Goal: Task Accomplishment & Management: Complete application form

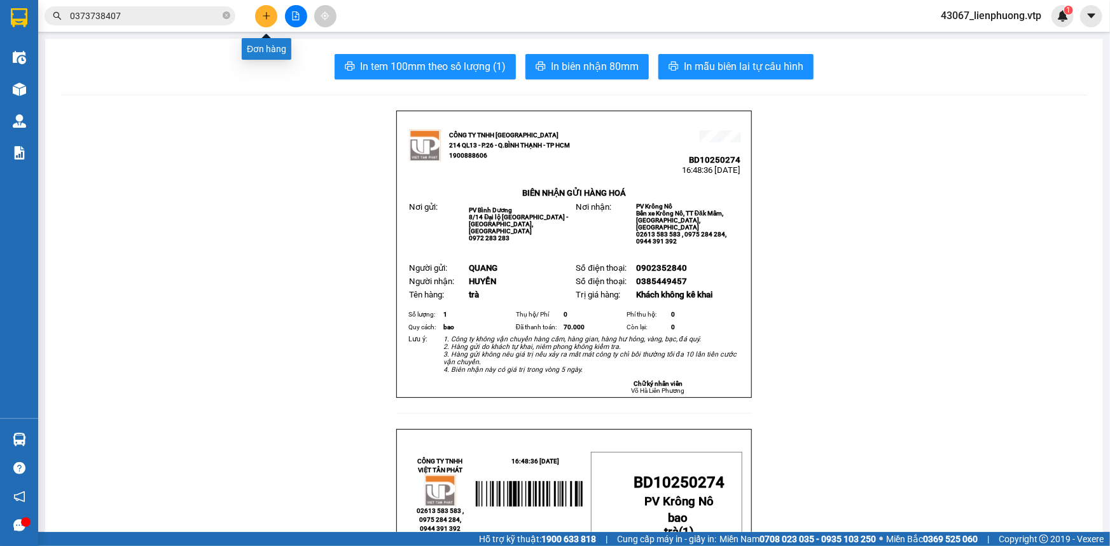
click at [263, 13] on icon "plus" at bounding box center [266, 15] width 9 height 9
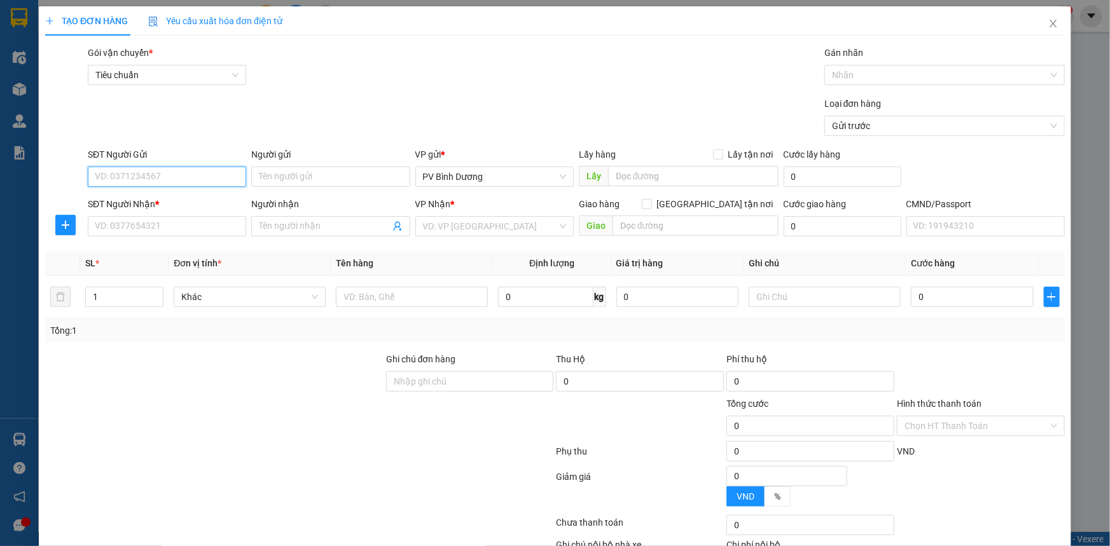
click at [223, 174] on input "SĐT Người Gửi" at bounding box center [167, 177] width 158 height 20
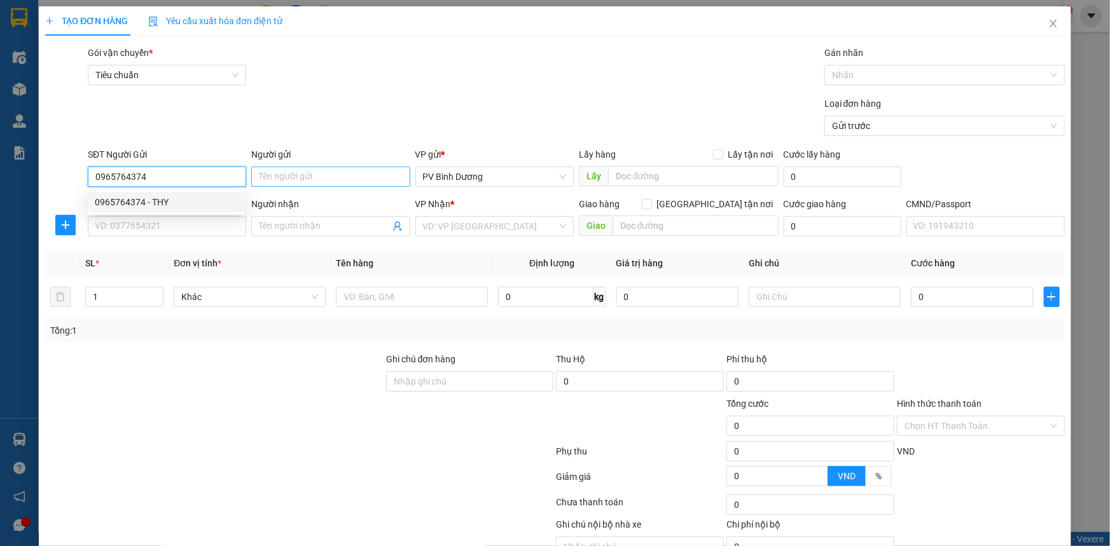
type input "0965764374"
click at [285, 177] on input "Người gửi" at bounding box center [330, 177] width 158 height 20
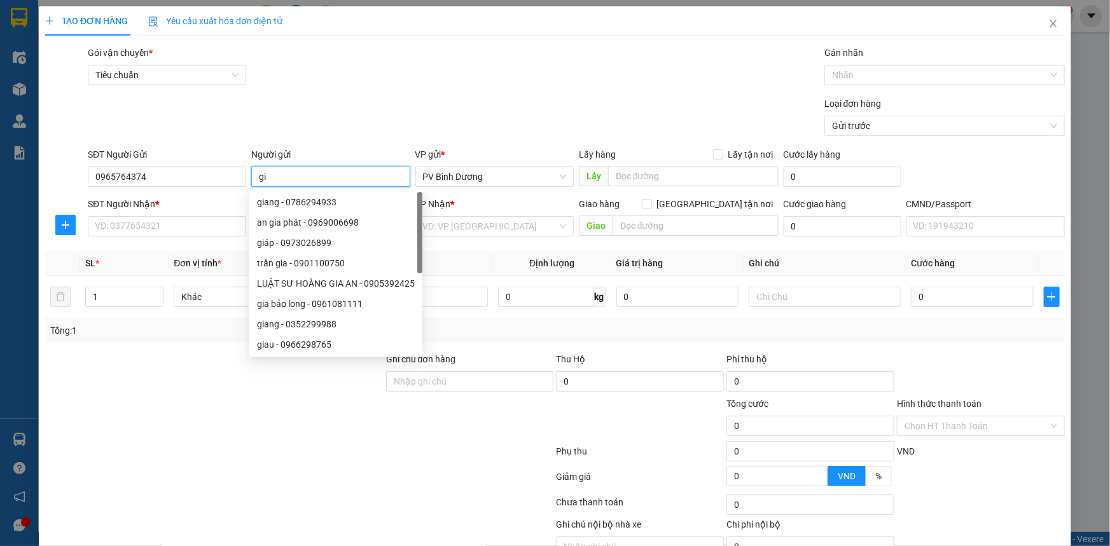
type input "g"
type input "thy"
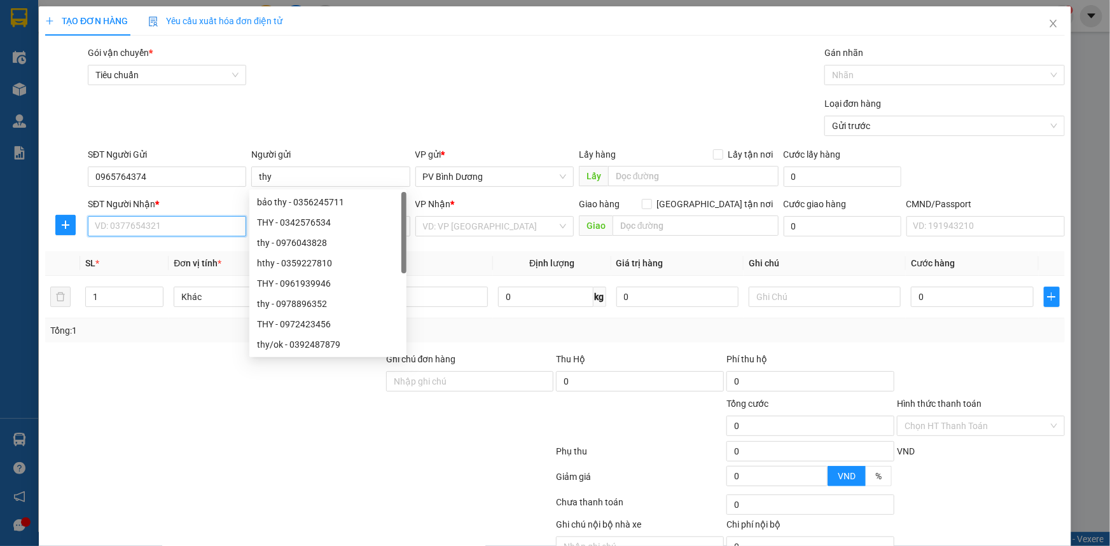
click at [117, 224] on input "SĐT Người Nhận *" at bounding box center [167, 226] width 158 height 20
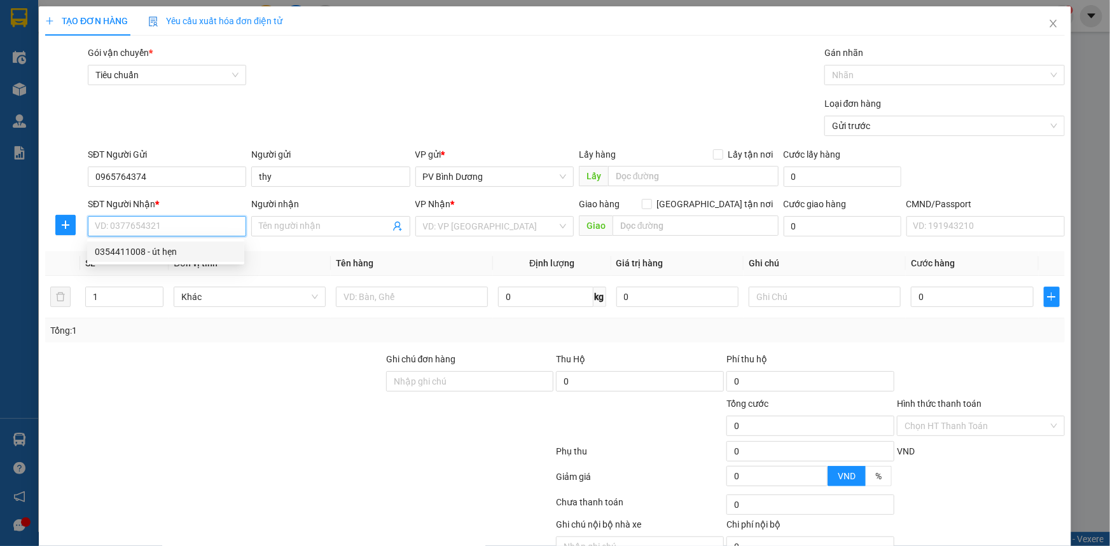
click at [137, 253] on div "0354411008 - út hẹn" at bounding box center [166, 252] width 142 height 14
type input "0354411008"
type input "út hẹn"
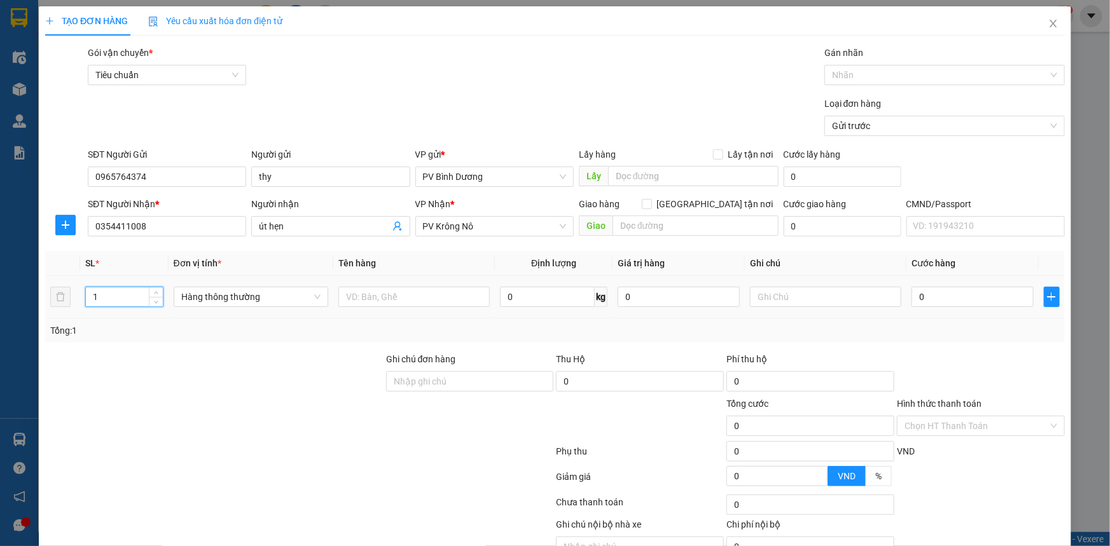
click at [61, 306] on tr "1 Hàng thông thường 0 kg 0 0" at bounding box center [555, 297] width 1020 height 43
type input "2"
click at [414, 298] on input "text" at bounding box center [413, 297] width 151 height 20
type input "tc"
click at [755, 294] on input "text" at bounding box center [825, 297] width 151 height 20
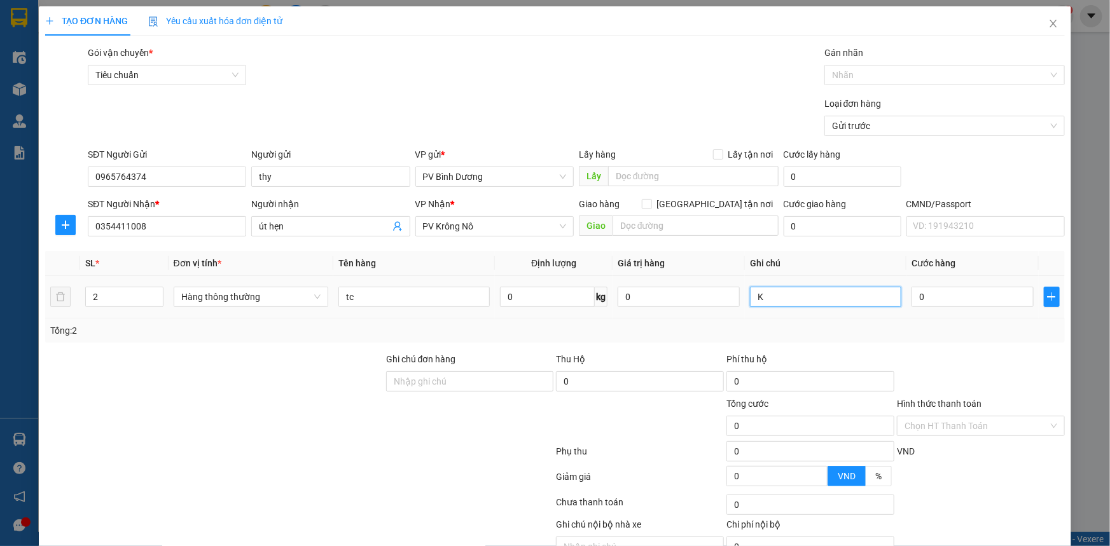
type input "K"
type input "80"
click at [969, 306] on input "0" at bounding box center [972, 297] width 122 height 20
type input "8"
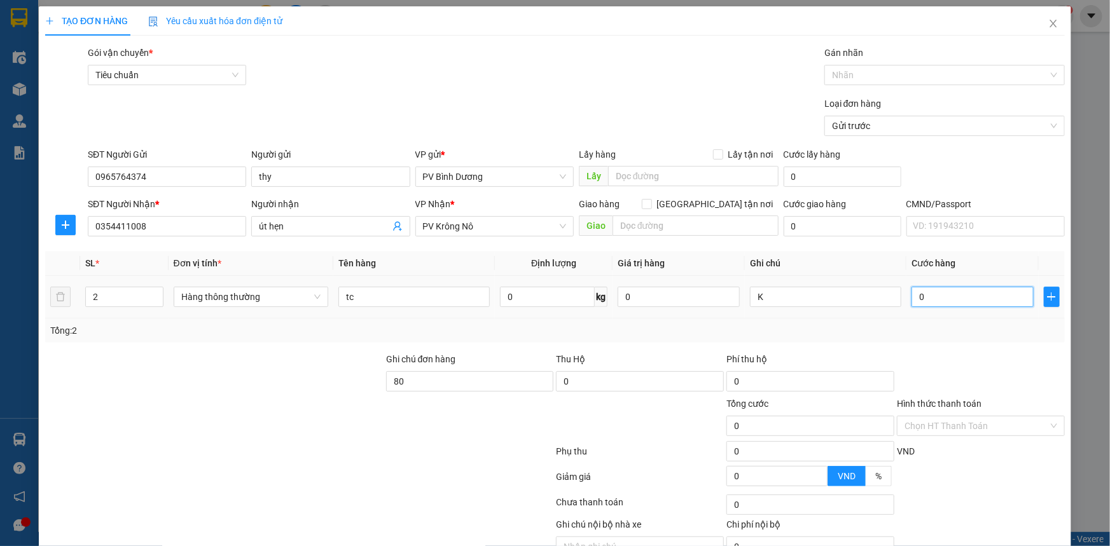
type input "8"
type input "80"
type input "800"
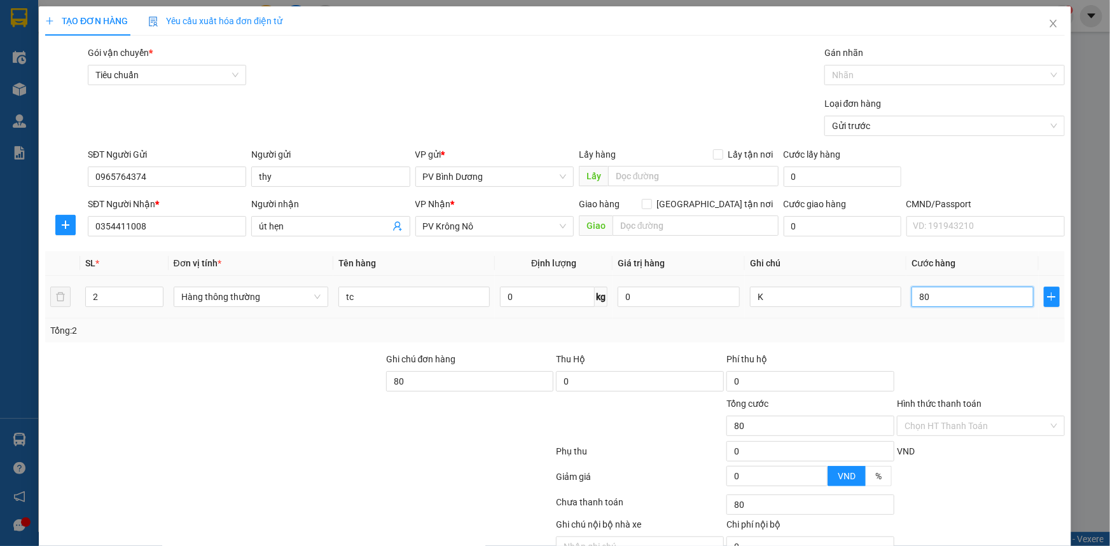
type input "800"
type input "8.000"
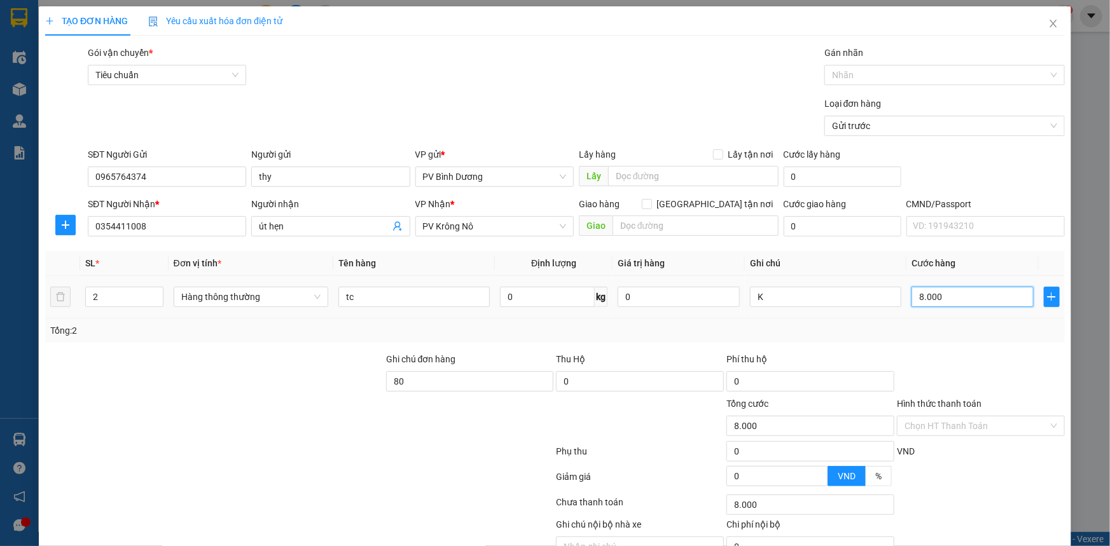
type input "80.000"
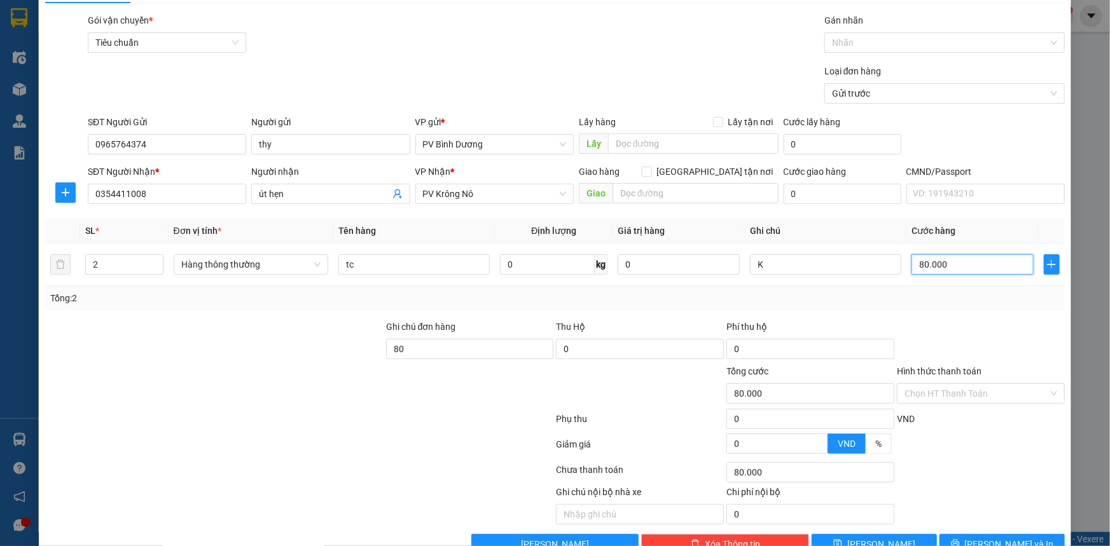
scroll to position [64, 0]
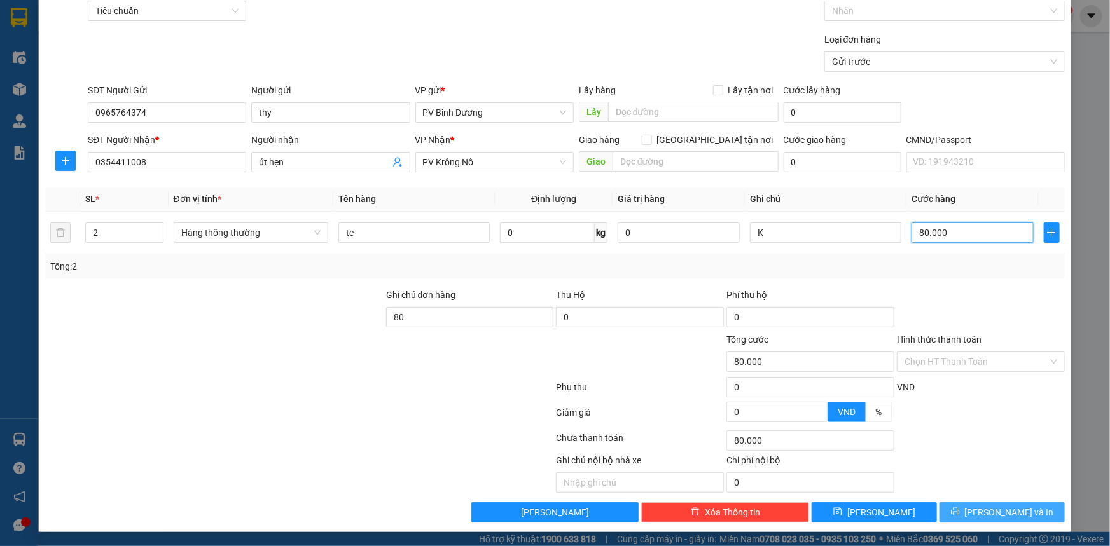
type input "80.000"
click at [991, 512] on span "[PERSON_NAME] và In" at bounding box center [1009, 513] width 89 height 14
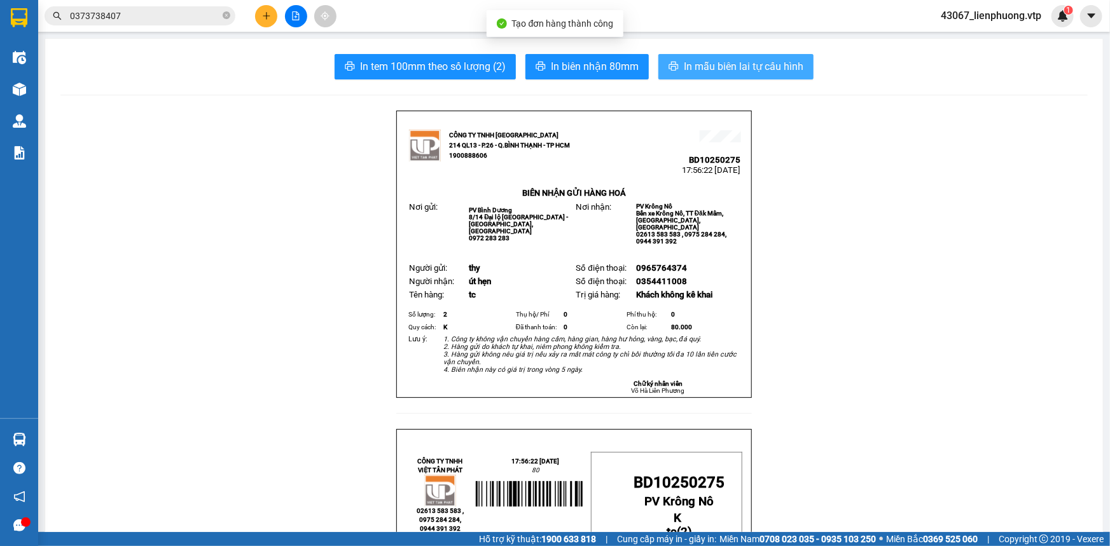
click at [755, 73] on span "In mẫu biên lai tự cấu hình" at bounding box center [744, 67] width 120 height 16
click at [686, 60] on span "In mẫu biên lai tự cấu hình" at bounding box center [744, 67] width 120 height 16
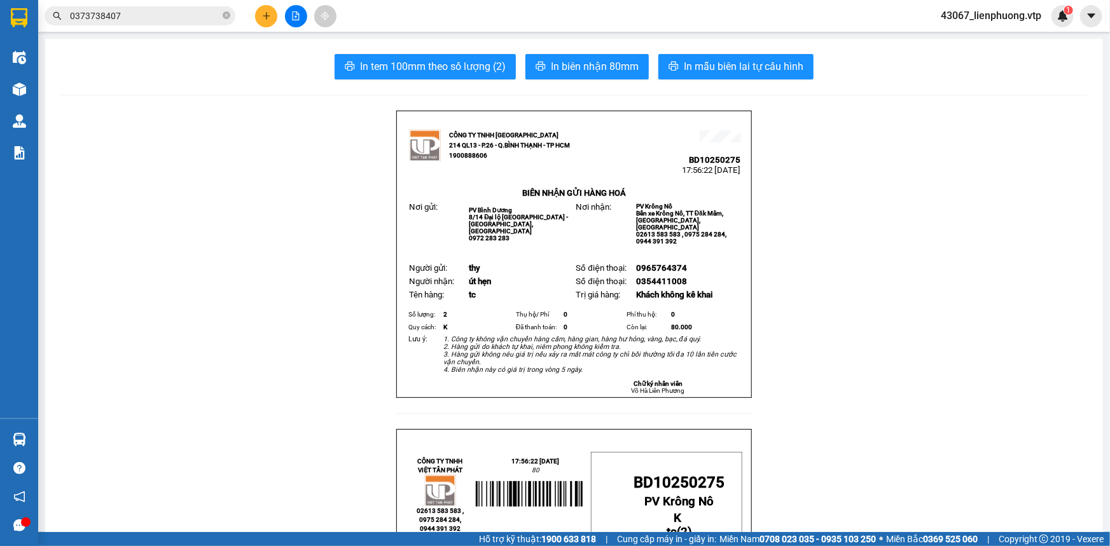
drag, startPoint x: 391, startPoint y: 325, endPoint x: 378, endPoint y: 25, distance: 299.8
click at [260, 15] on button at bounding box center [266, 16] width 22 height 22
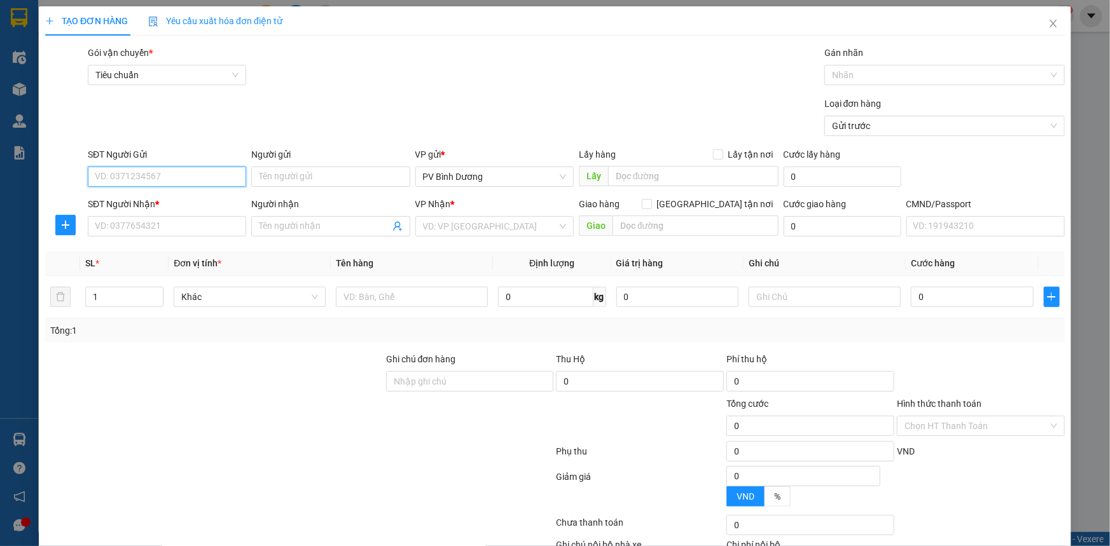
click at [207, 178] on input "SĐT Người Gửi" at bounding box center [167, 177] width 158 height 20
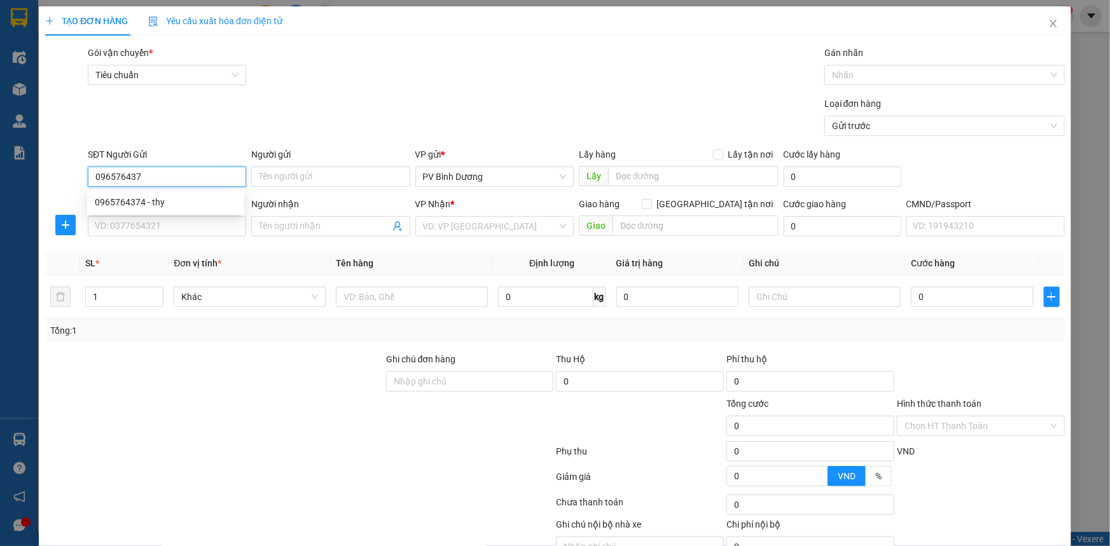
type input "0965764374"
click at [169, 193] on div "0965764374 - thy" at bounding box center [165, 202] width 157 height 20
type input "thy"
type input "0354411008"
type input "út hẹn"
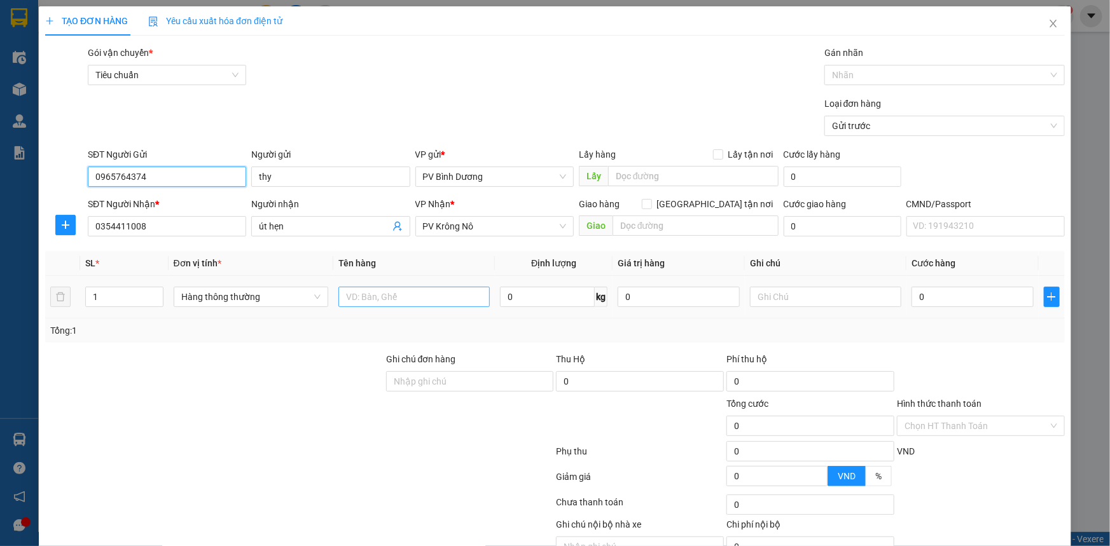
type input "0965764374"
click at [378, 300] on input "text" at bounding box center [413, 297] width 151 height 20
type input "TC"
type input "T"
type input "3"
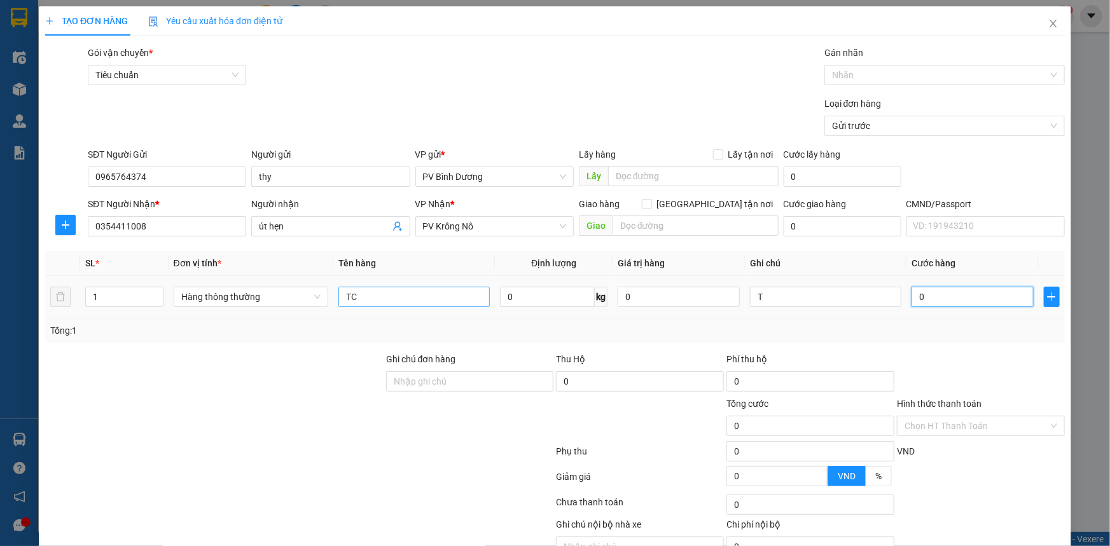
type input "3"
type input "30"
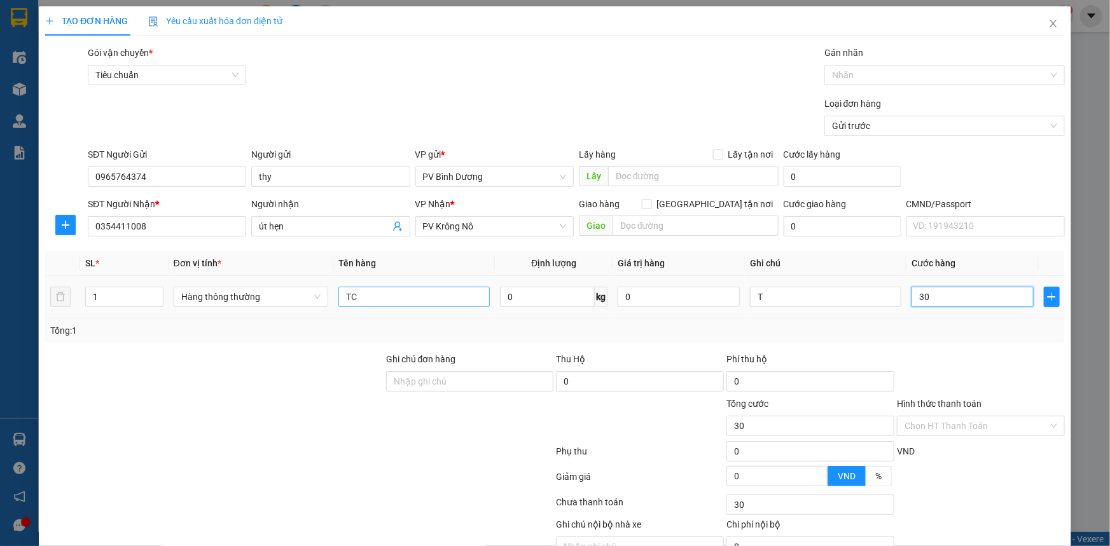
type input "300"
type input "3.000"
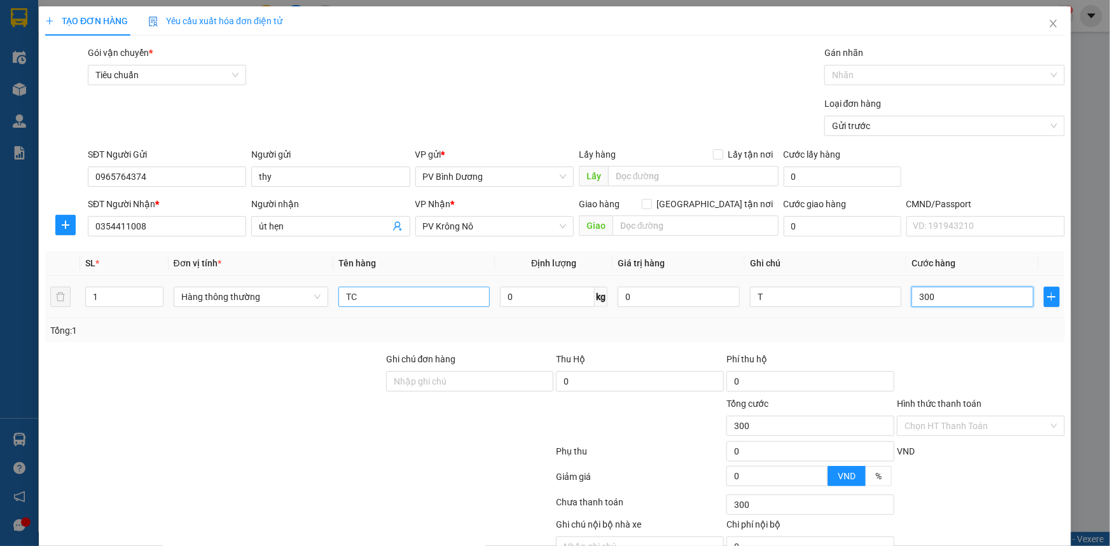
type input "3.000"
type input "30.000"
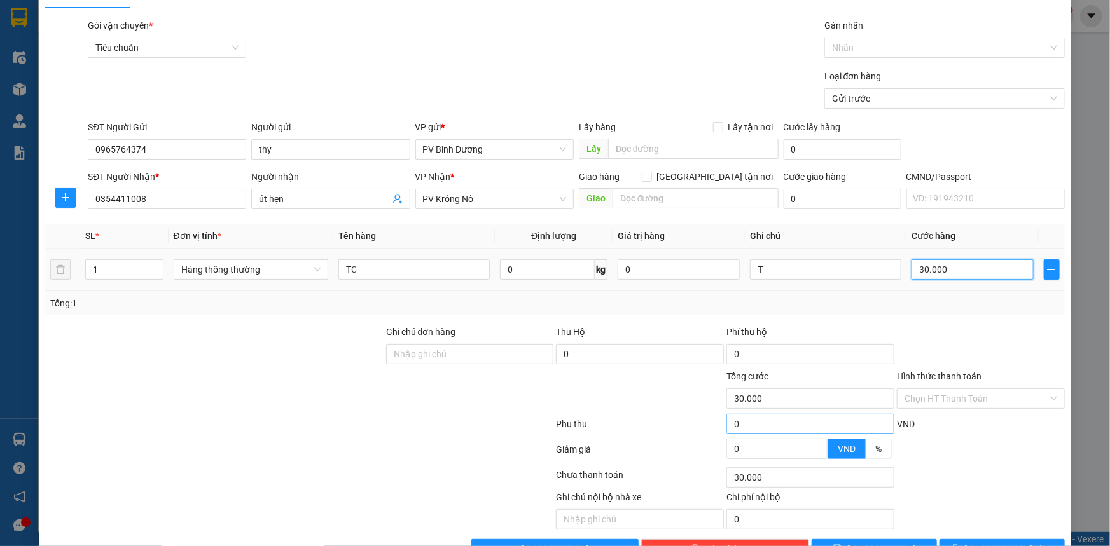
scroll to position [64, 0]
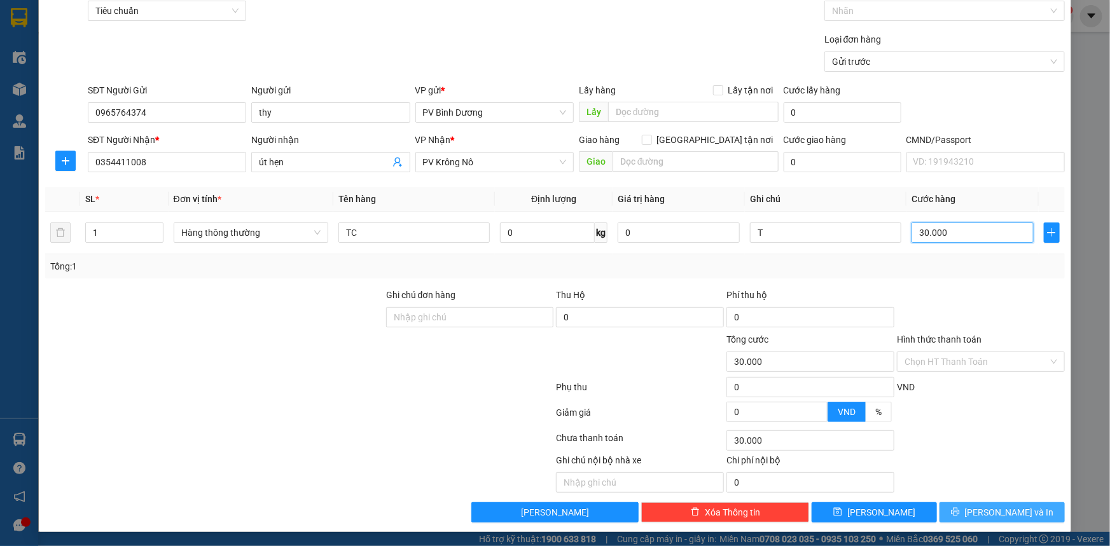
type input "30.000"
click at [960, 513] on icon "printer" at bounding box center [955, 512] width 9 height 9
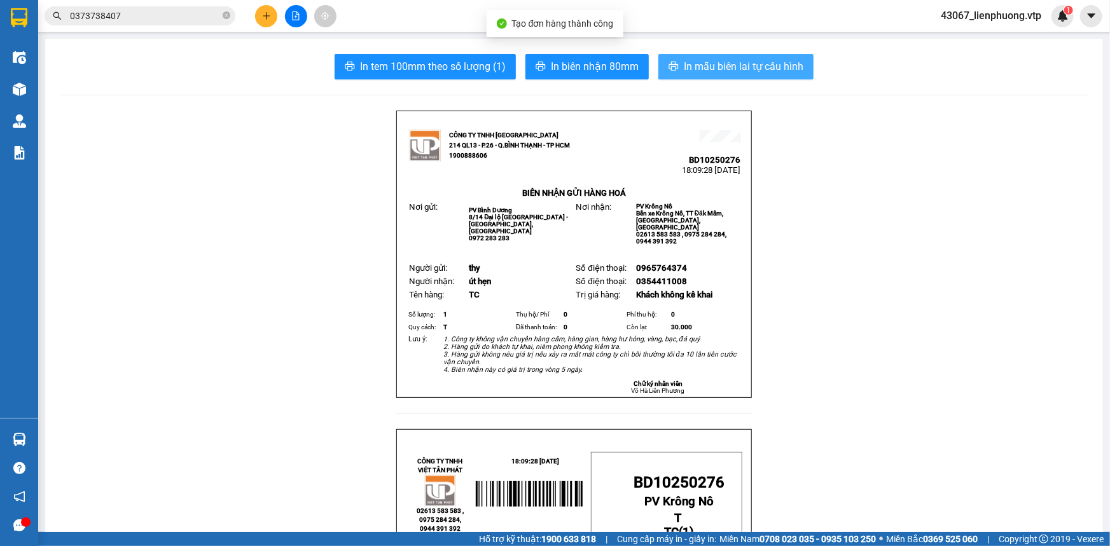
click at [784, 62] on span "In mẫu biên lai tự cấu hình" at bounding box center [744, 67] width 120 height 16
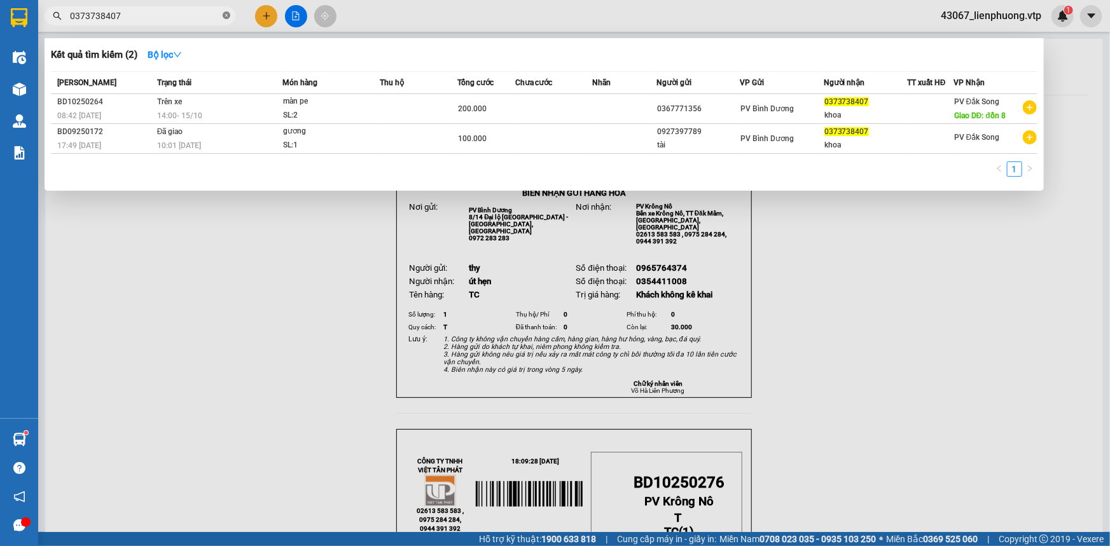
click at [226, 18] on icon "close-circle" at bounding box center [227, 15] width 8 height 8
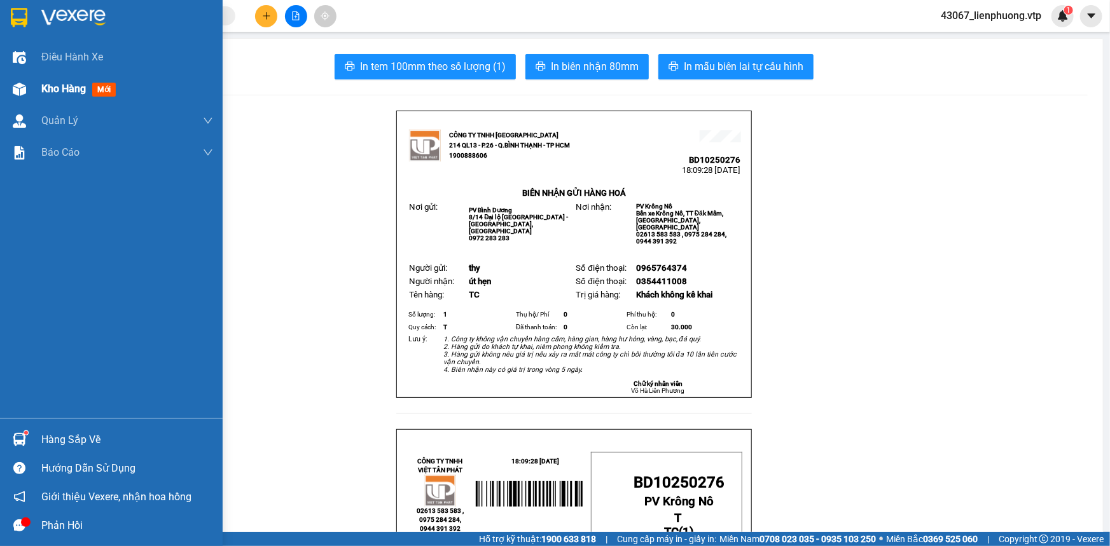
click at [86, 93] on span "Kho hàng" at bounding box center [63, 89] width 45 height 12
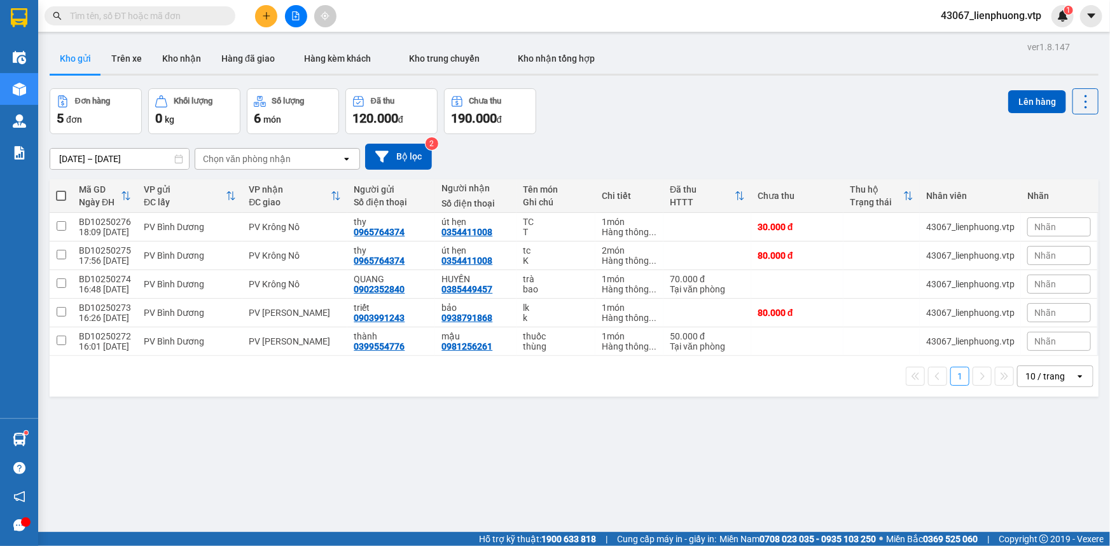
click at [60, 196] on span at bounding box center [61, 196] width 10 height 10
click at [61, 190] on input "checkbox" at bounding box center [61, 190] width 0 height 0
checkbox input "true"
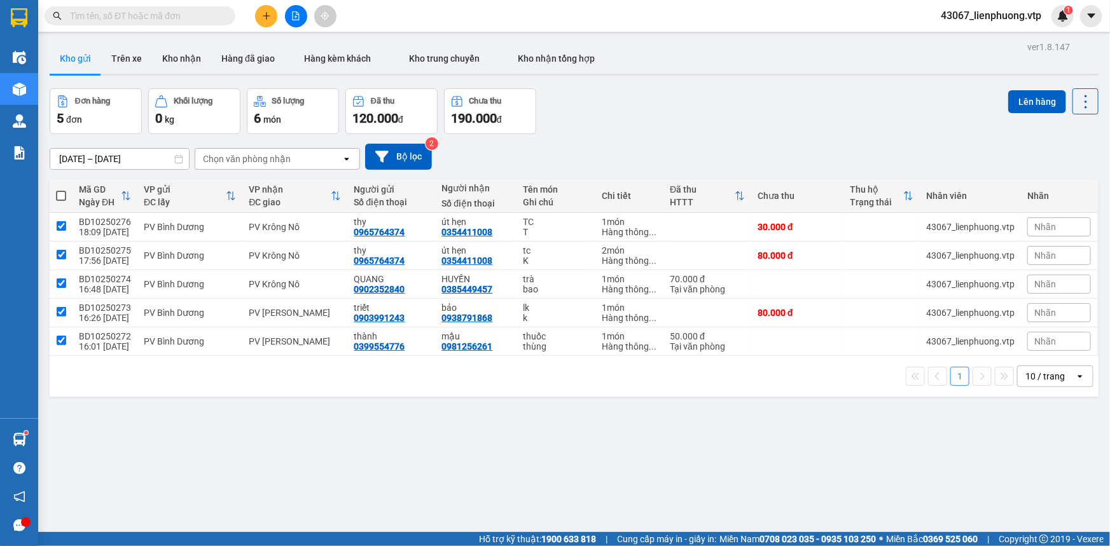
checkbox input "true"
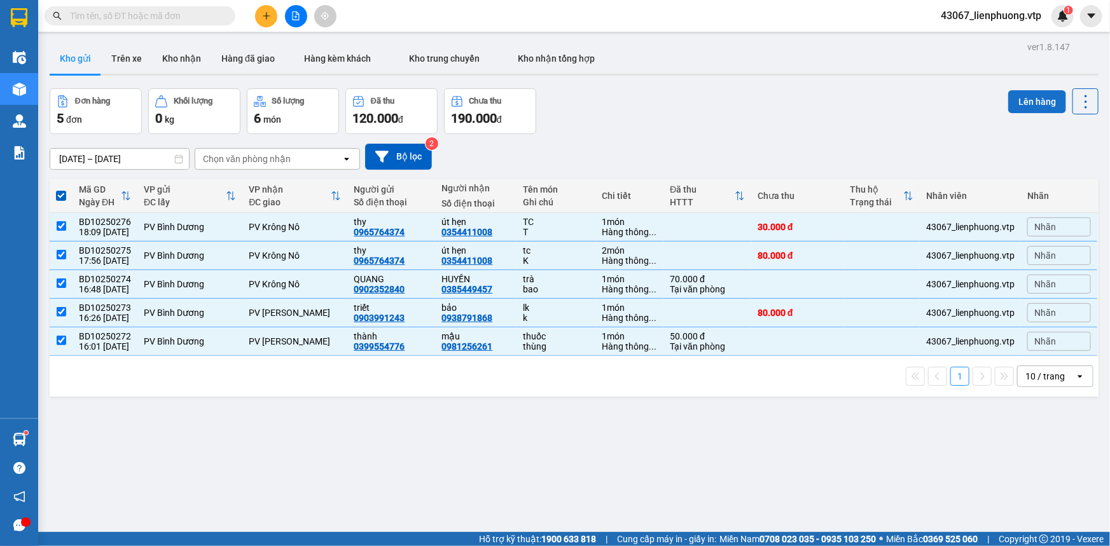
click at [1031, 99] on button "Lên hàng" at bounding box center [1037, 101] width 58 height 23
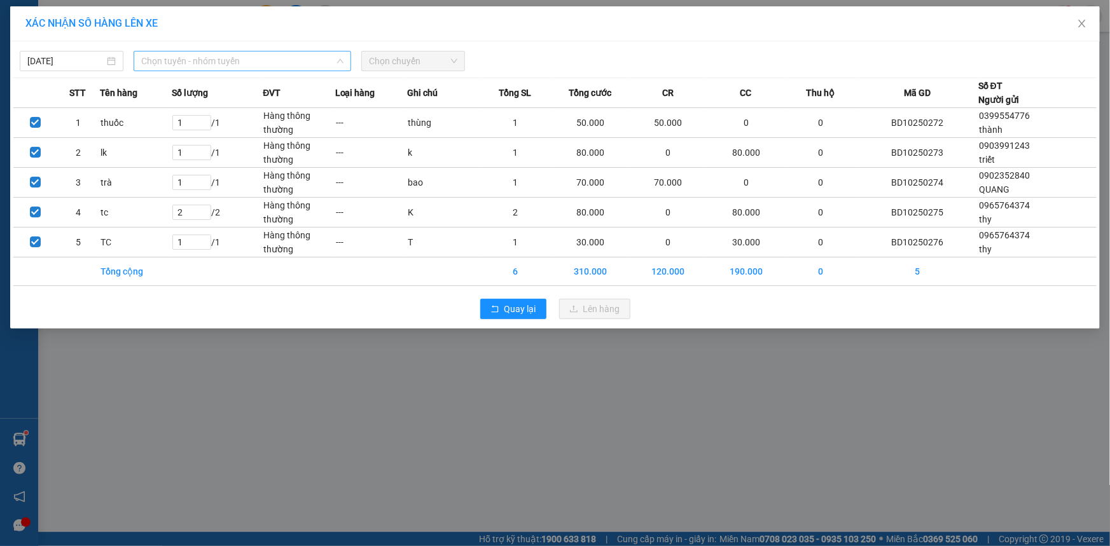
click at [275, 61] on span "Chọn tuyến - nhóm tuyến" at bounding box center [242, 61] width 202 height 19
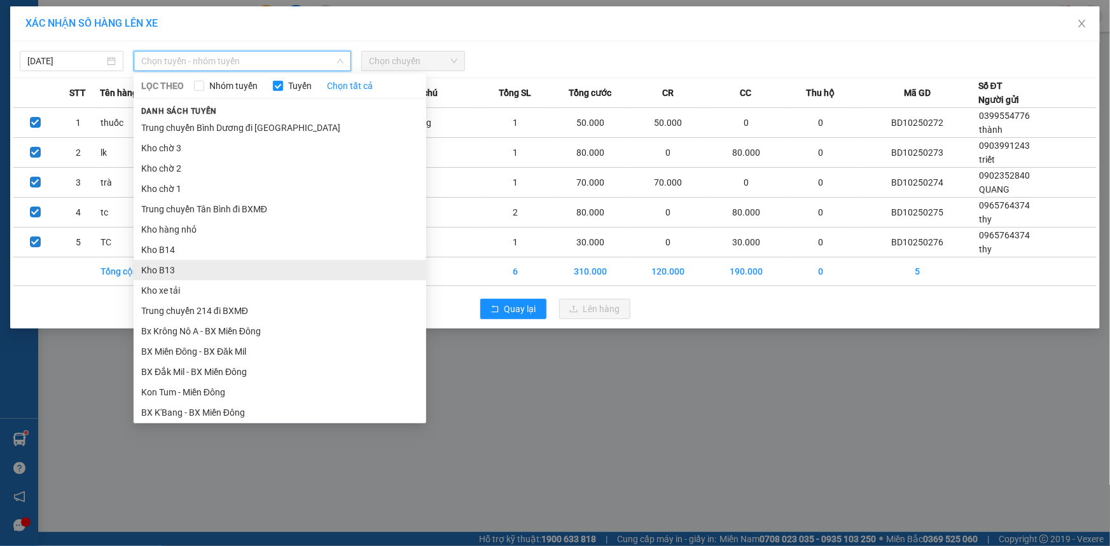
click at [177, 271] on li "Kho B13" at bounding box center [280, 270] width 293 height 20
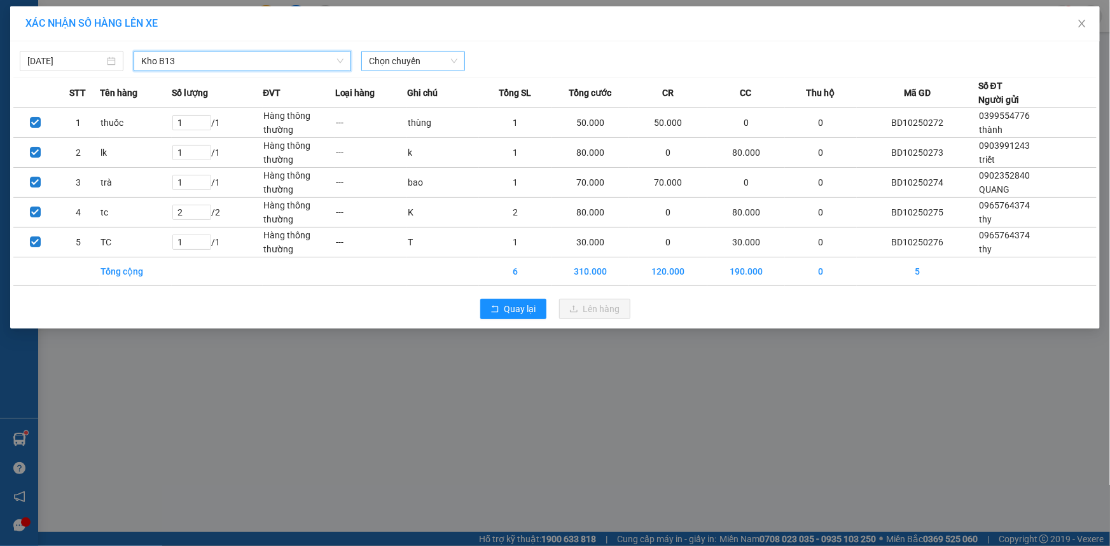
click at [440, 64] on span "Chọn chuyến" at bounding box center [413, 61] width 88 height 19
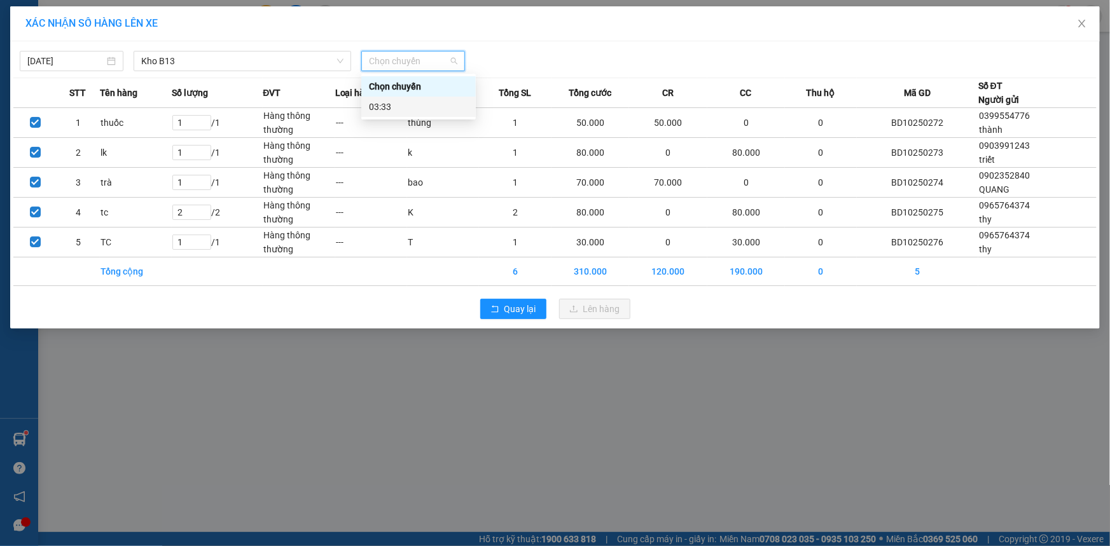
click at [412, 106] on div "03:33" at bounding box center [418, 107] width 99 height 14
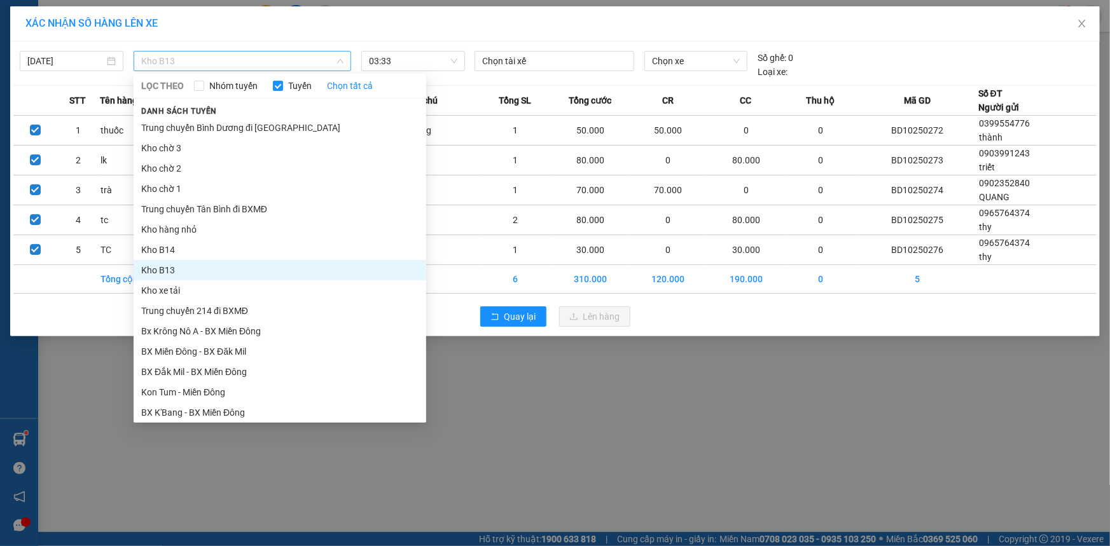
click at [267, 62] on span "Kho B13" at bounding box center [242, 61] width 202 height 19
click at [242, 130] on li "Trung chuyển Bình Dương đi [GEOGRAPHIC_DATA]" at bounding box center [280, 128] width 293 height 20
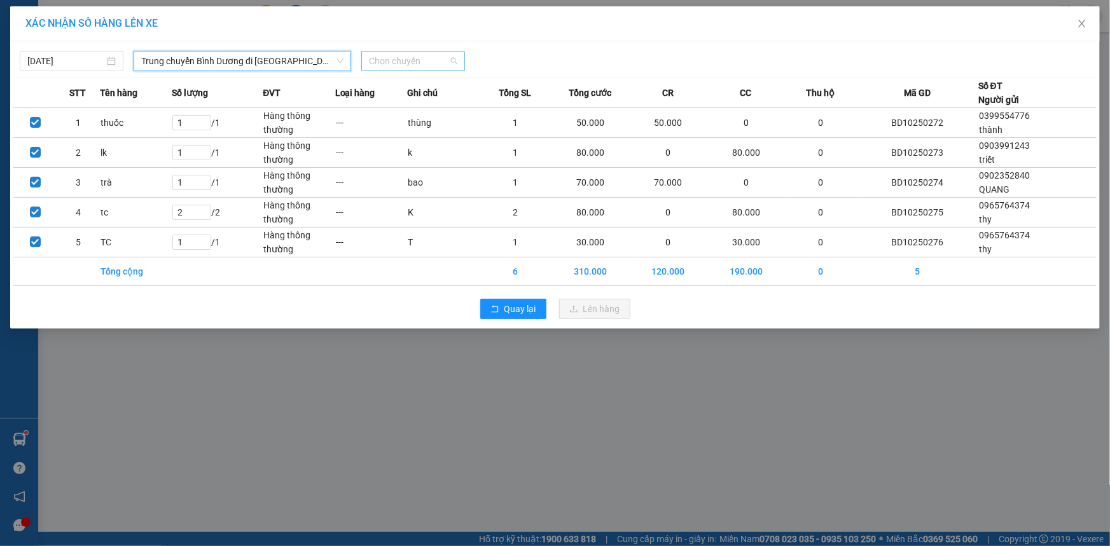
click at [427, 66] on span "Chọn chuyến" at bounding box center [413, 61] width 88 height 19
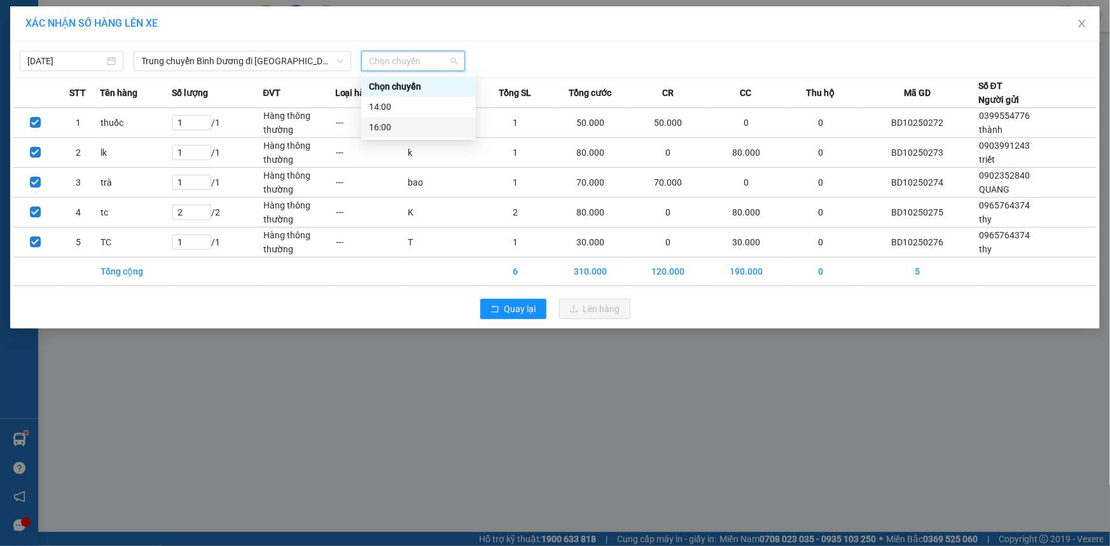
click at [406, 121] on div "16:00" at bounding box center [418, 127] width 99 height 14
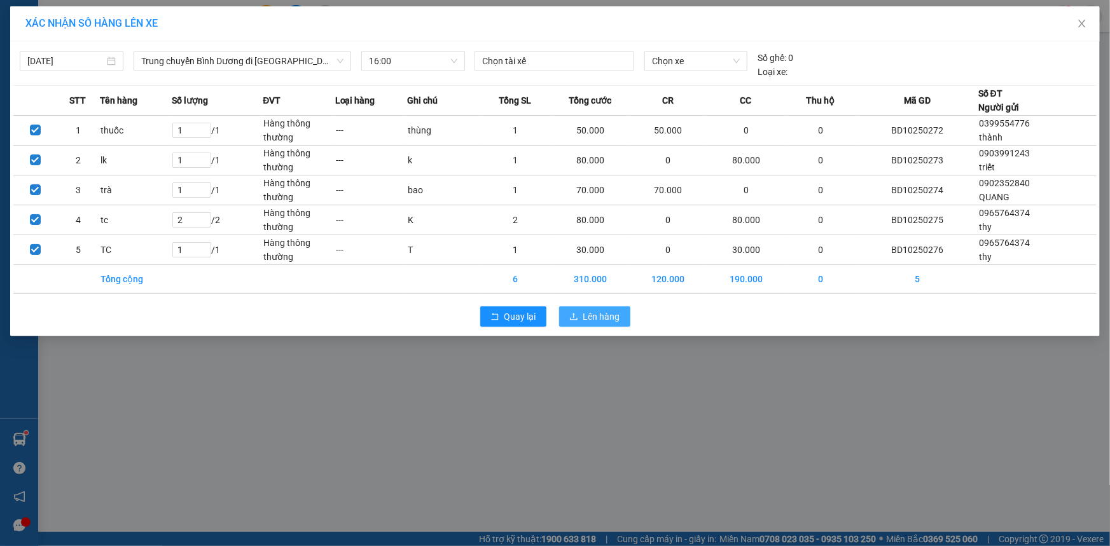
click at [614, 319] on span "Lên hàng" at bounding box center [601, 317] width 37 height 14
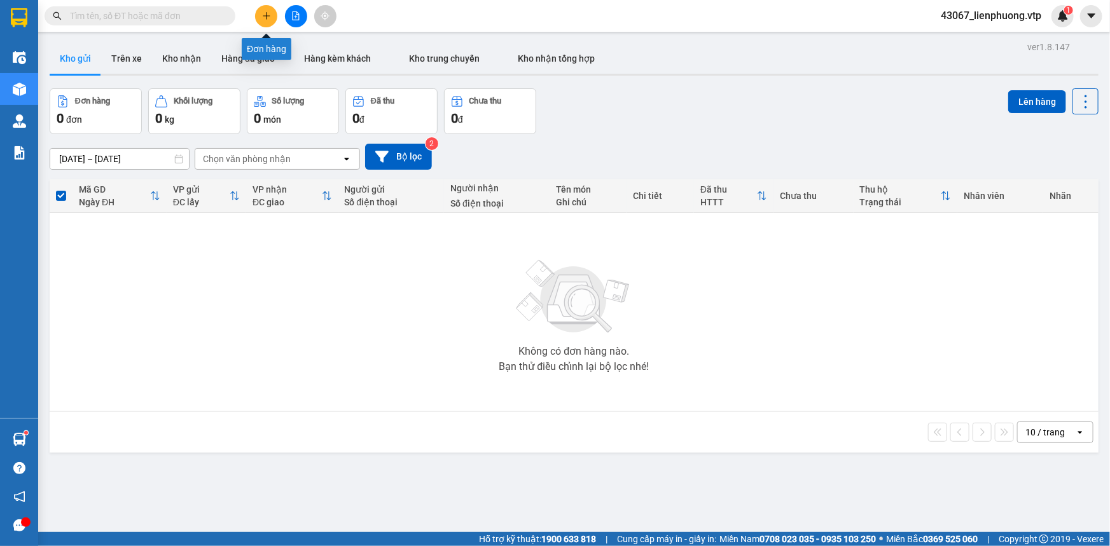
click at [260, 15] on button at bounding box center [266, 16] width 22 height 22
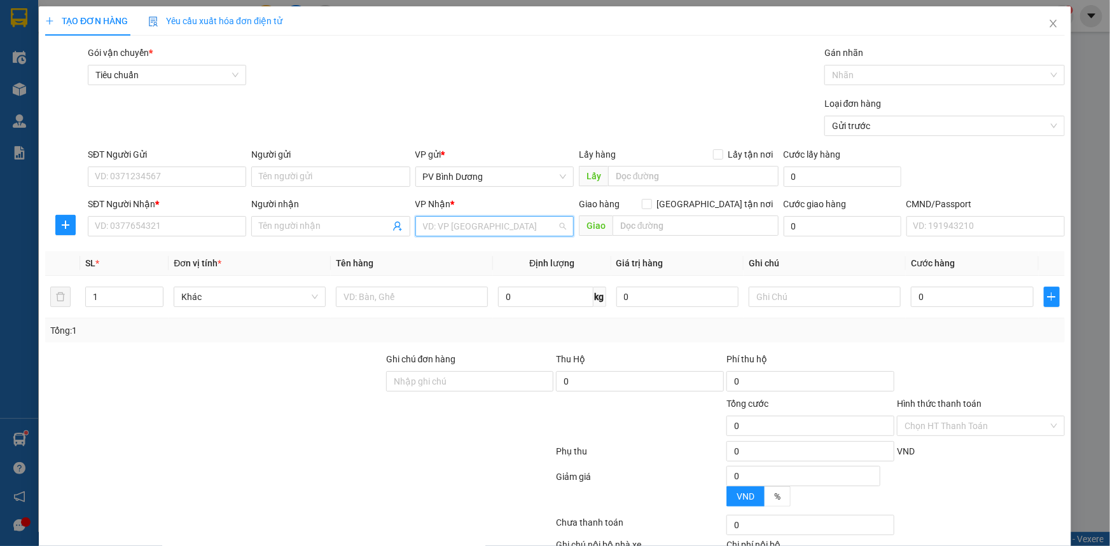
click at [464, 226] on input "search" at bounding box center [490, 226] width 134 height 19
type input "gia nghĩa"
click at [462, 255] on div "PV [PERSON_NAME]" at bounding box center [491, 252] width 142 height 14
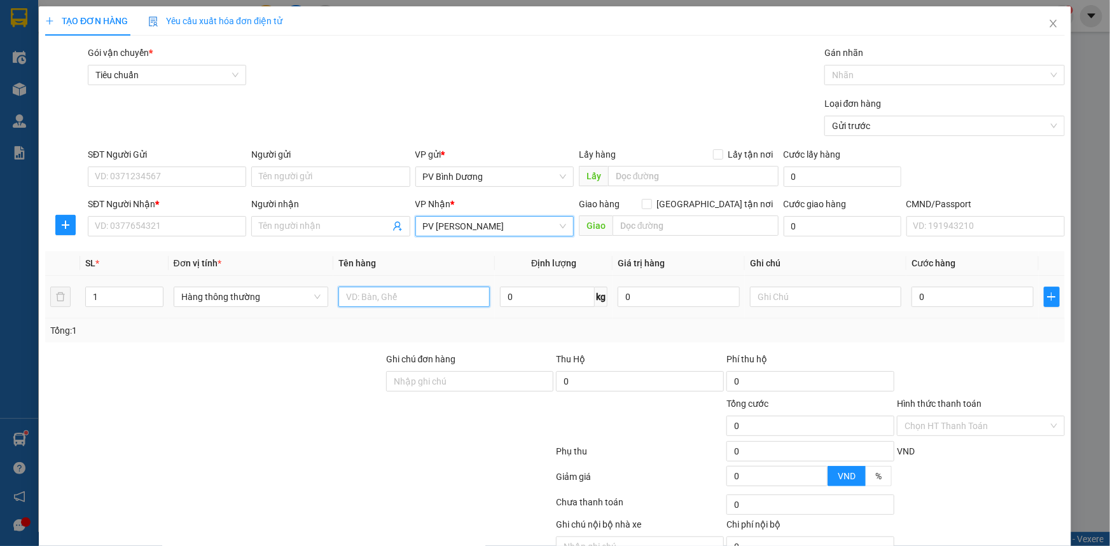
click at [407, 298] on input "text" at bounding box center [413, 297] width 151 height 20
type input "d"
type input "gt"
type input "bì"
type input "3"
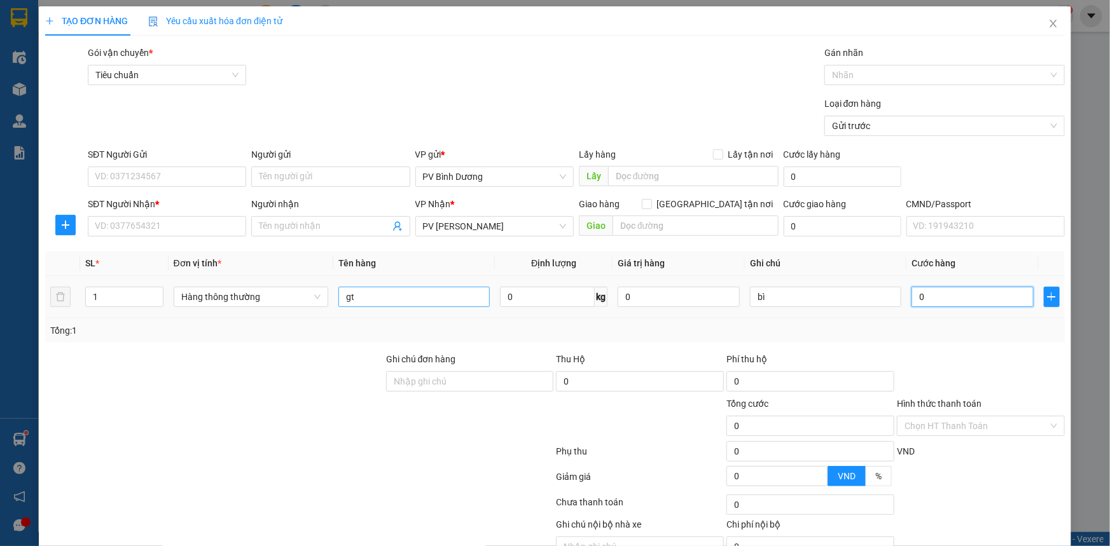
type input "3"
type input "30"
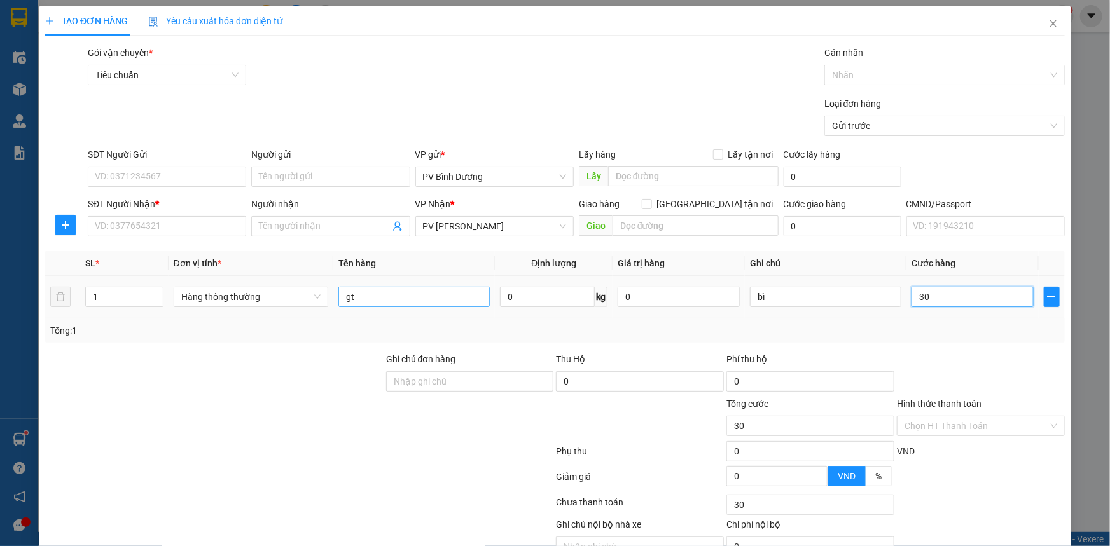
type input "300"
type input "3.000"
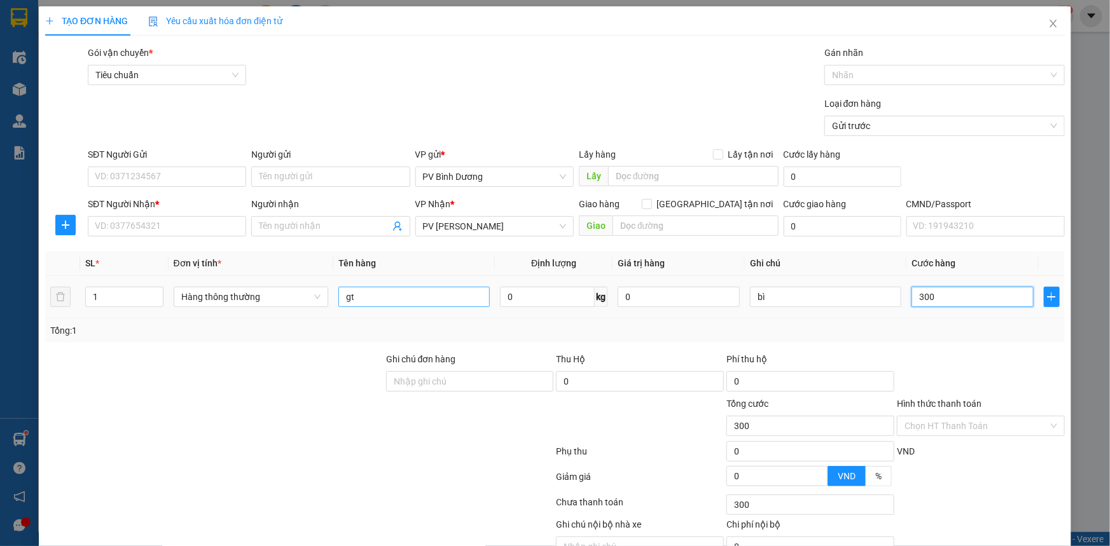
type input "3.000"
type input "30.000"
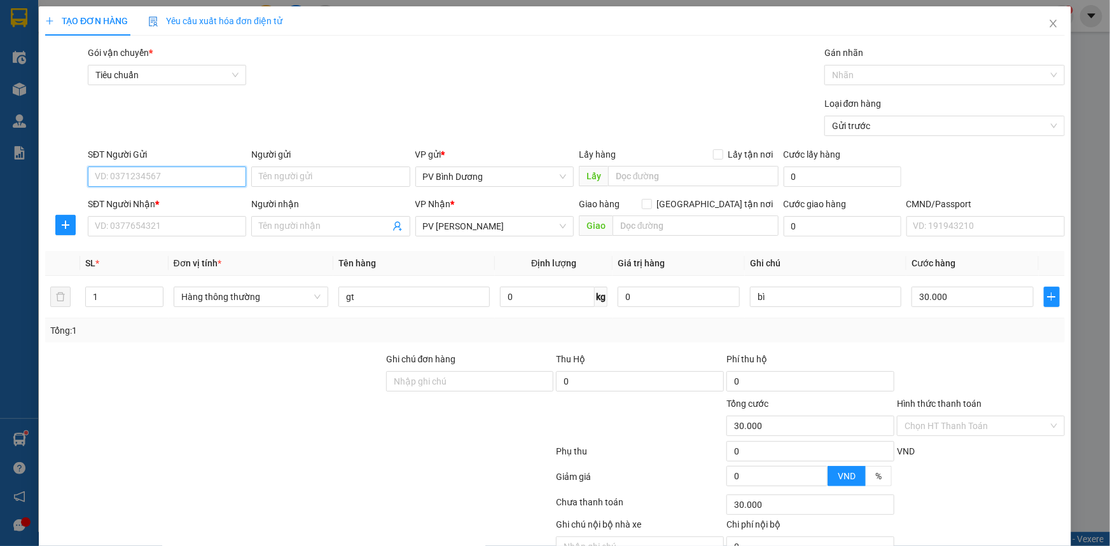
click at [178, 176] on input "SĐT Người Gửi" at bounding box center [167, 177] width 158 height 20
type input "0862206718"
click at [273, 183] on input "Người gửi" at bounding box center [330, 177] width 158 height 20
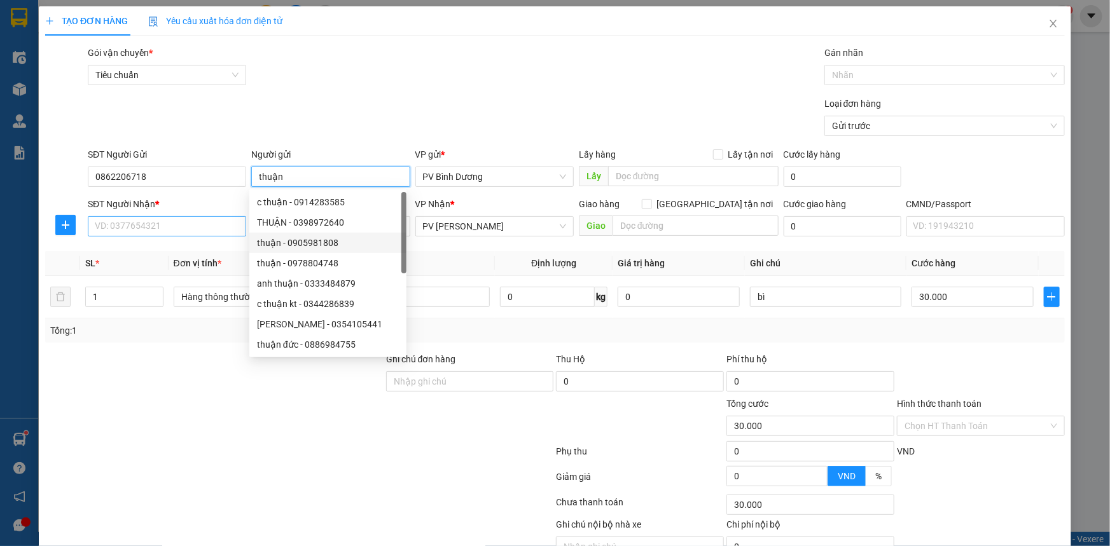
type input "thuận"
click at [176, 229] on input "SĐT Người Nhận *" at bounding box center [167, 226] width 158 height 20
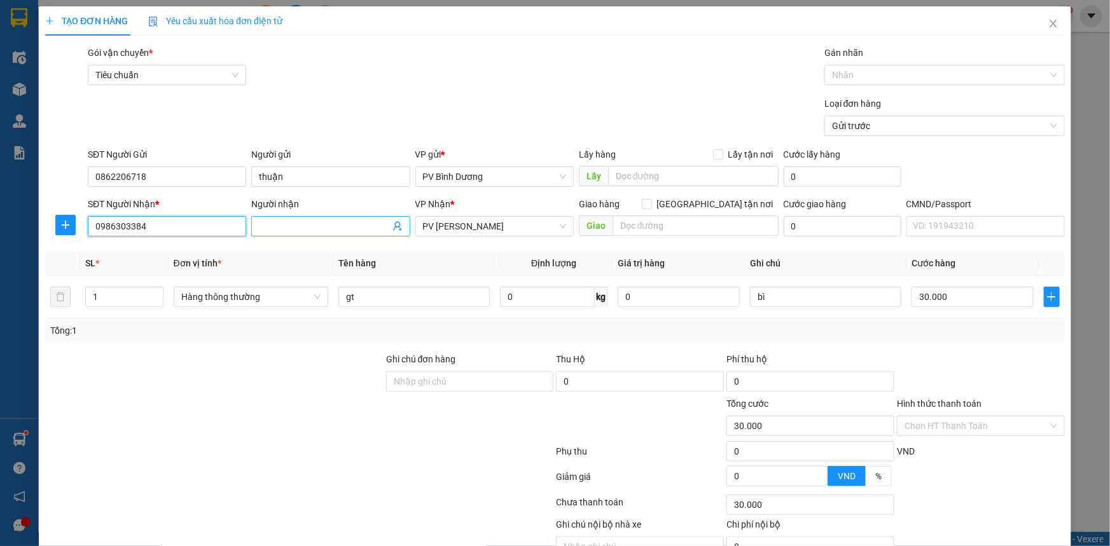
type input "0986303384"
click at [288, 225] on input "Người nhận" at bounding box center [324, 226] width 130 height 14
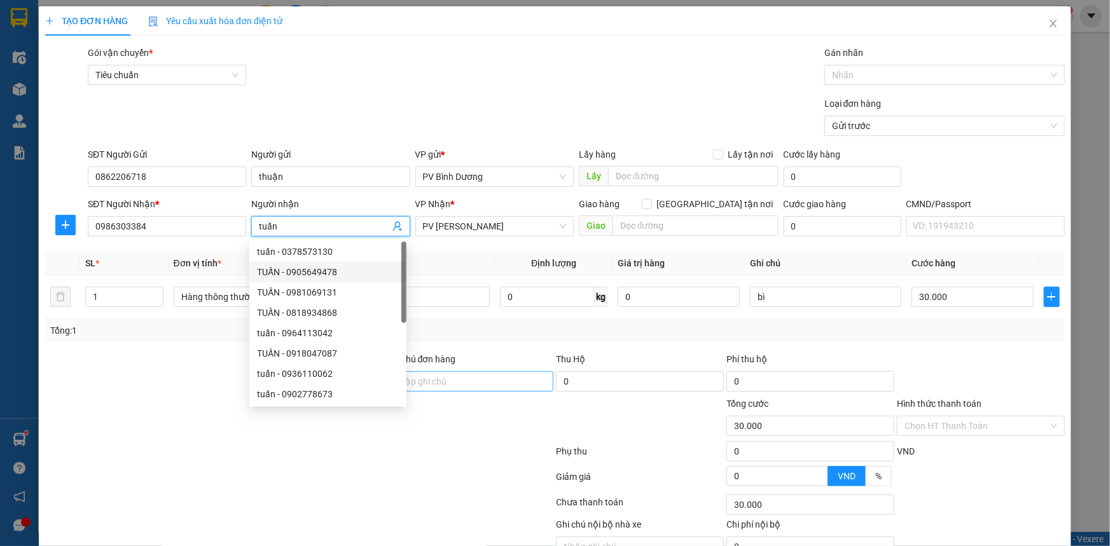
type input "tuấn"
click at [477, 382] on input "Ghi chú đơn hàng" at bounding box center [470, 381] width 168 height 20
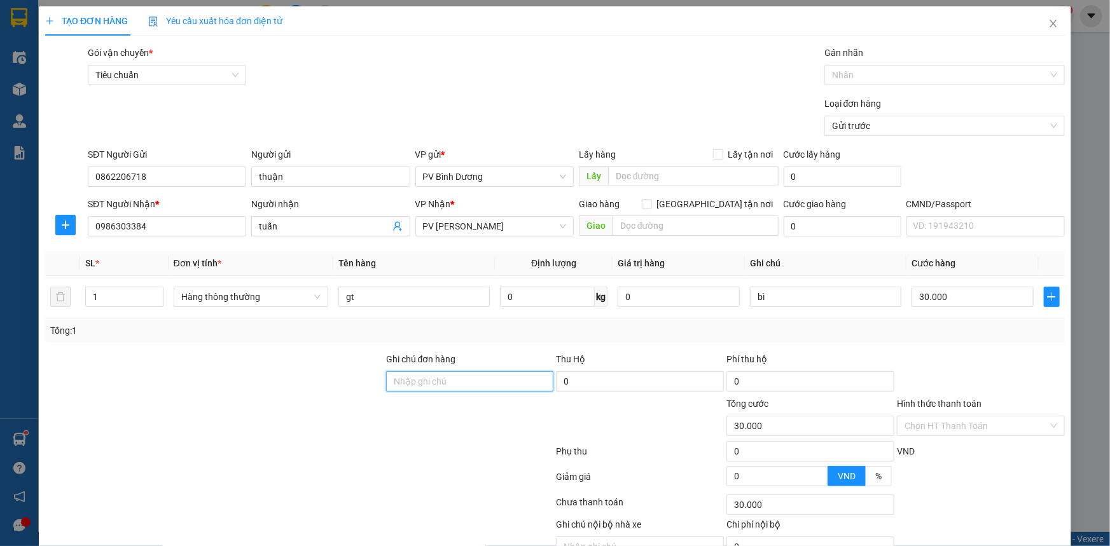
click at [430, 381] on input "Ghi chú đơn hàng" at bounding box center [470, 381] width 168 height 20
type input "0343342434"
click at [956, 423] on input "Hình thức thanh toán" at bounding box center [976, 426] width 144 height 19
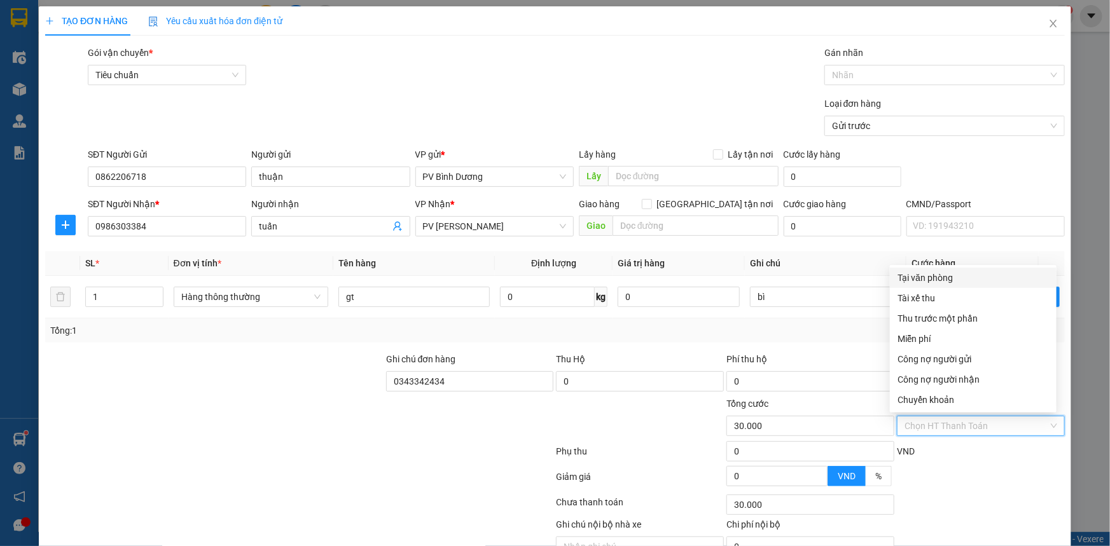
click at [953, 278] on div "Tại văn phòng" at bounding box center [972, 278] width 151 height 14
type input "0"
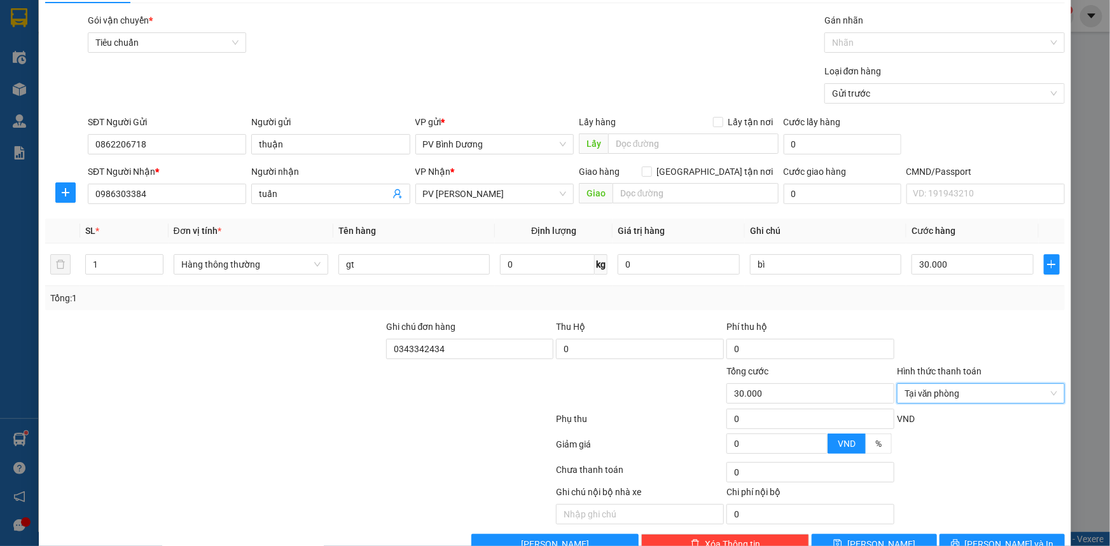
scroll to position [64, 0]
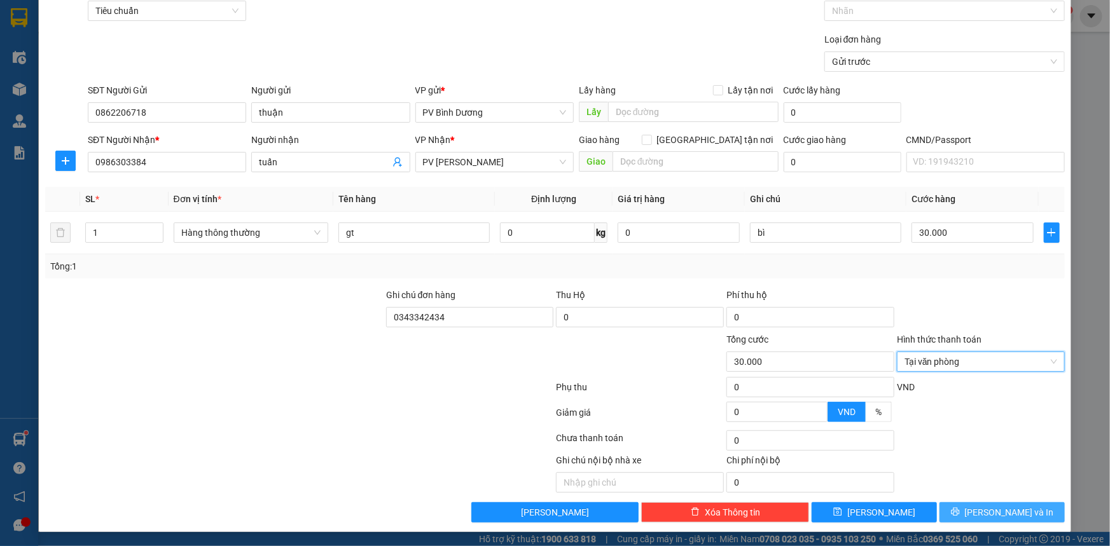
click at [984, 508] on span "[PERSON_NAME] và In" at bounding box center [1009, 513] width 89 height 14
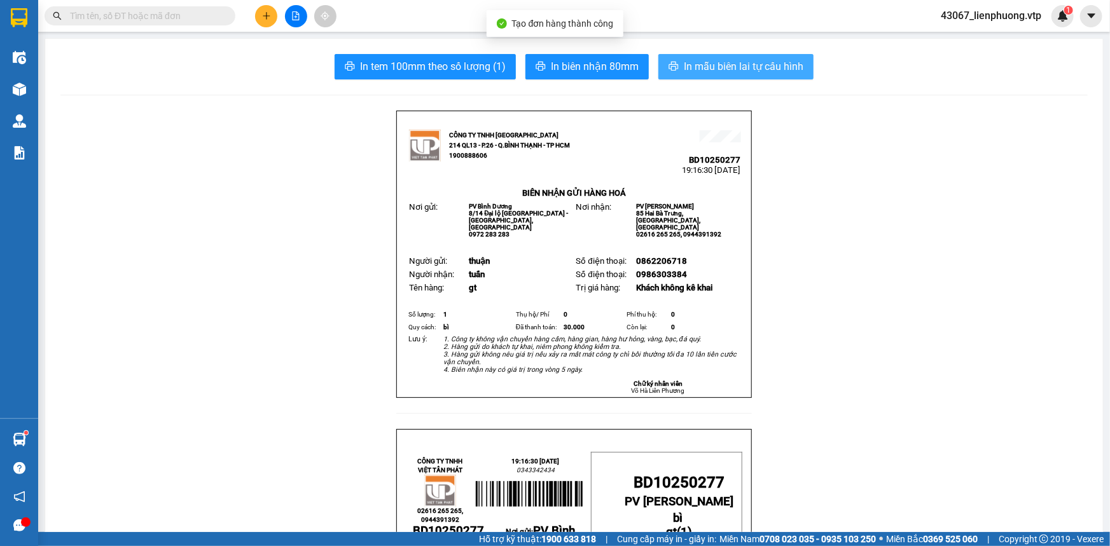
click at [751, 64] on span "In mẫu biên lai tự cấu hình" at bounding box center [744, 67] width 120 height 16
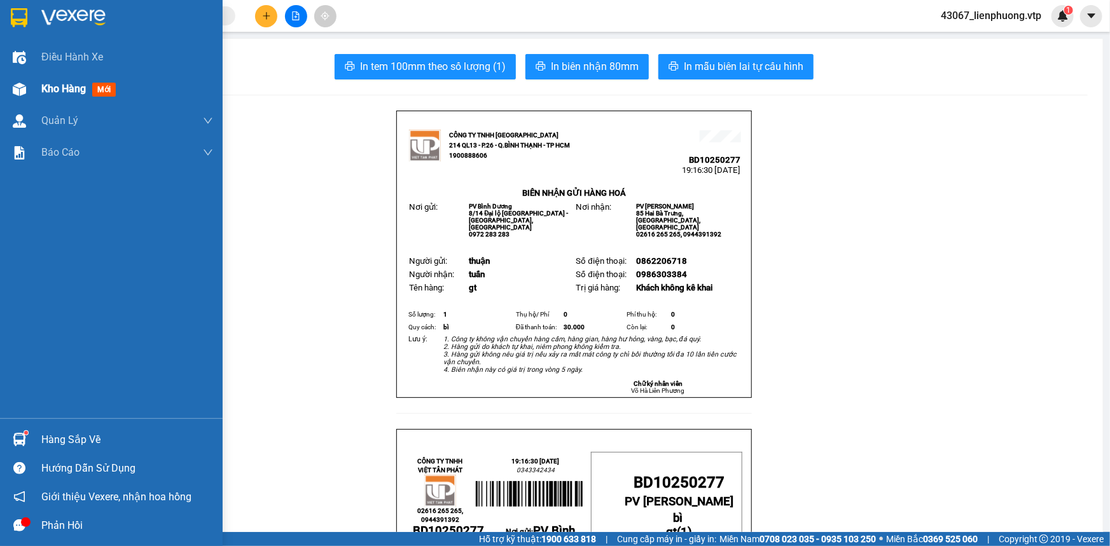
click at [76, 97] on div "Kho hàng mới" at bounding box center [127, 89] width 172 height 32
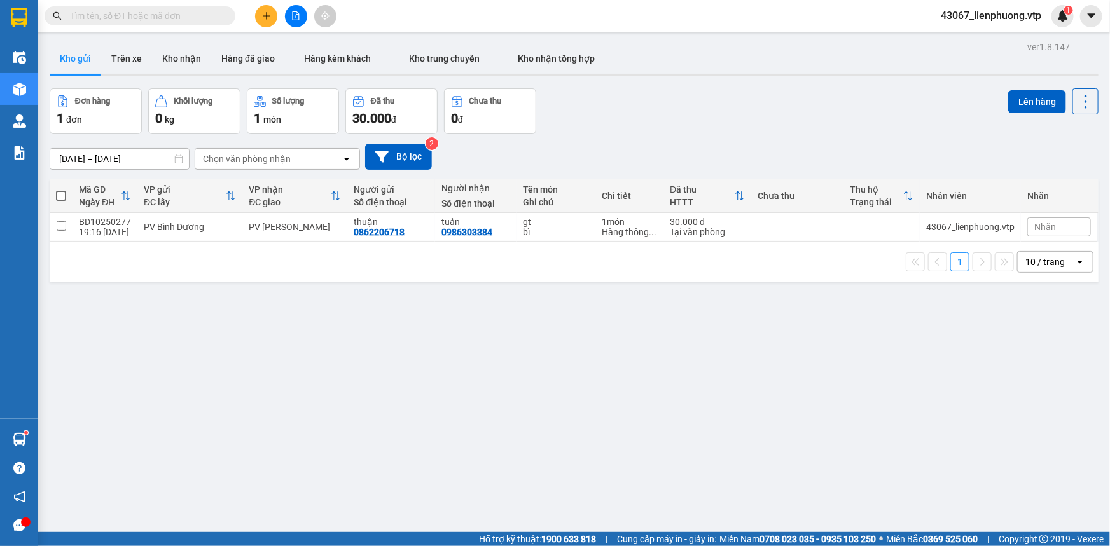
click at [204, 20] on input "text" at bounding box center [145, 16] width 150 height 14
click at [1019, 102] on button "Lên hàng" at bounding box center [1037, 101] width 58 height 23
click at [64, 221] on input "checkbox" at bounding box center [62, 226] width 10 height 10
checkbox input "true"
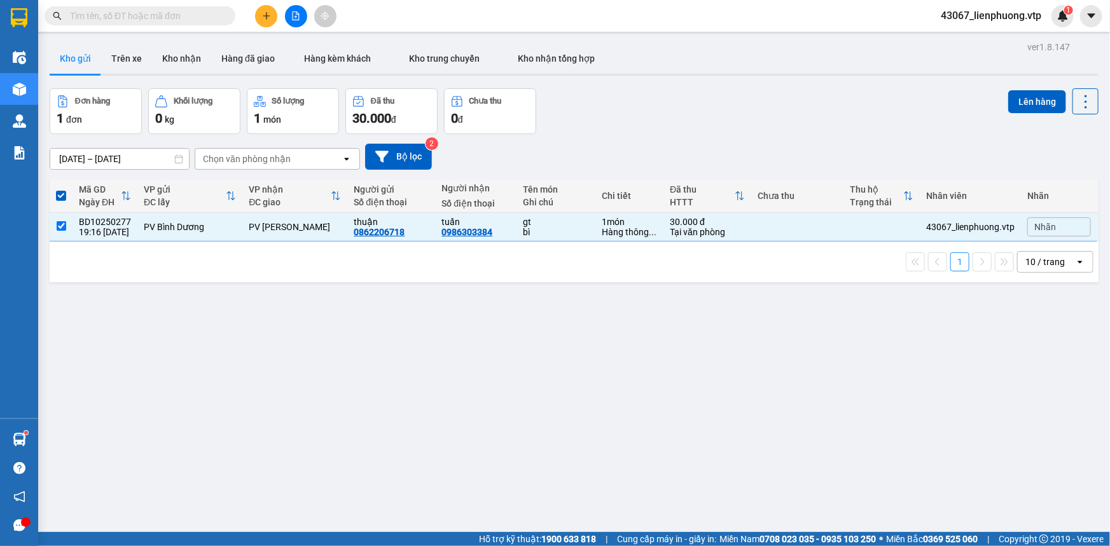
click at [409, 407] on div "ver 1.8.147 Kho gửi Trên xe Kho nhận Hàng đã giao Hàng kèm khách Kho trung chuy…" at bounding box center [574, 311] width 1059 height 546
click at [507, 357] on div "ver 1.8.147 Kho gửi Trên xe Kho nhận Hàng đã giao Hàng kèm khách Kho trung chuy…" at bounding box center [574, 311] width 1059 height 546
